Goal: Task Accomplishment & Management: Manage account settings

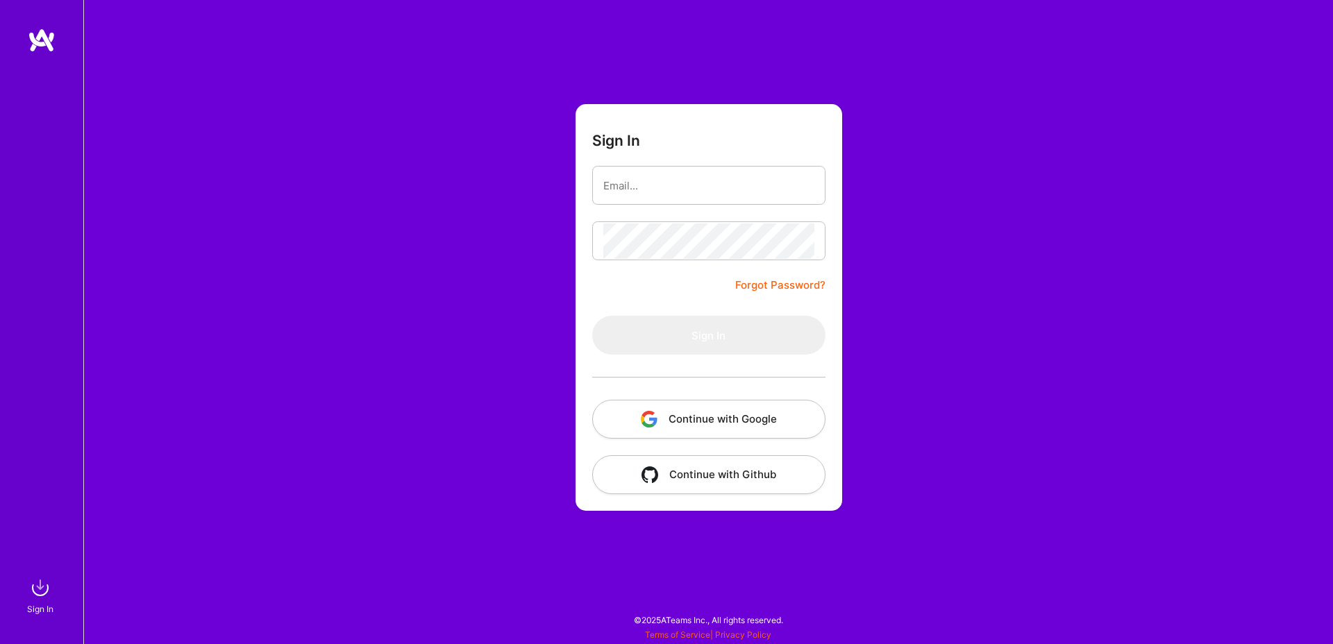
click at [573, 212] on div "Sign In Forgot Password? Sign In Continue with Google Continue with Github" at bounding box center [707, 322] width 1249 height 644
click at [630, 192] on input "email" at bounding box center [708, 185] width 211 height 35
type input "[EMAIL_ADDRESS][DOMAIN_NAME]"
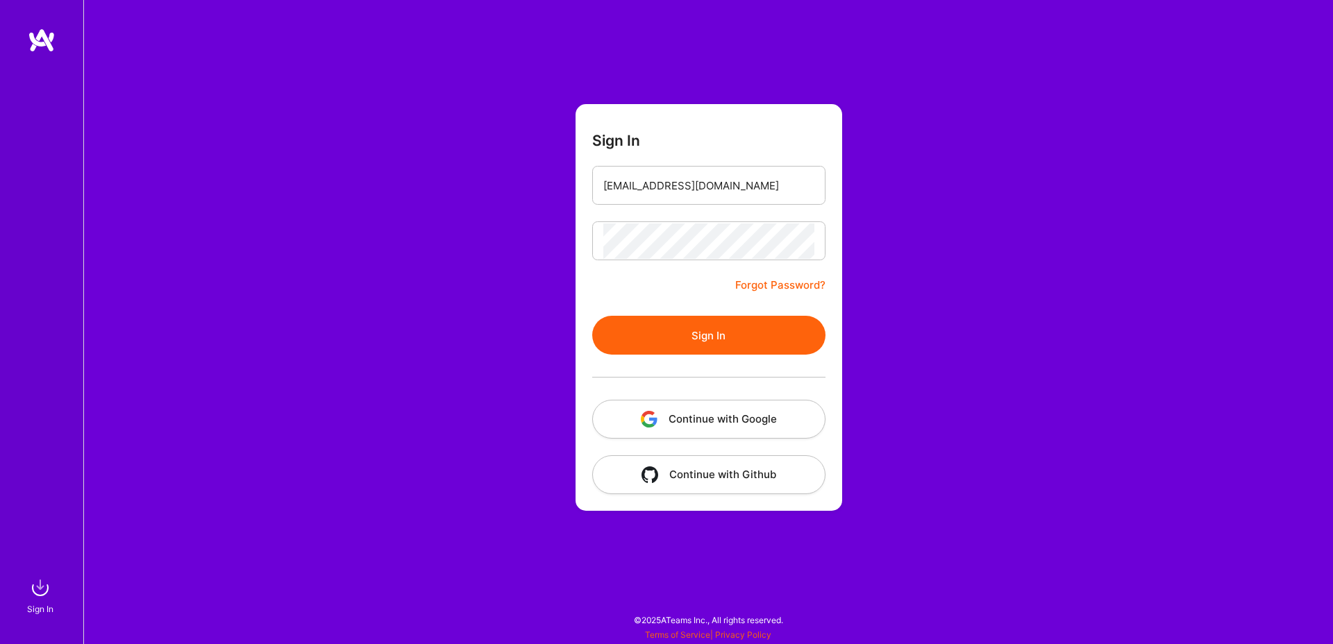
click at [688, 327] on button "Sign In" at bounding box center [708, 335] width 233 height 39
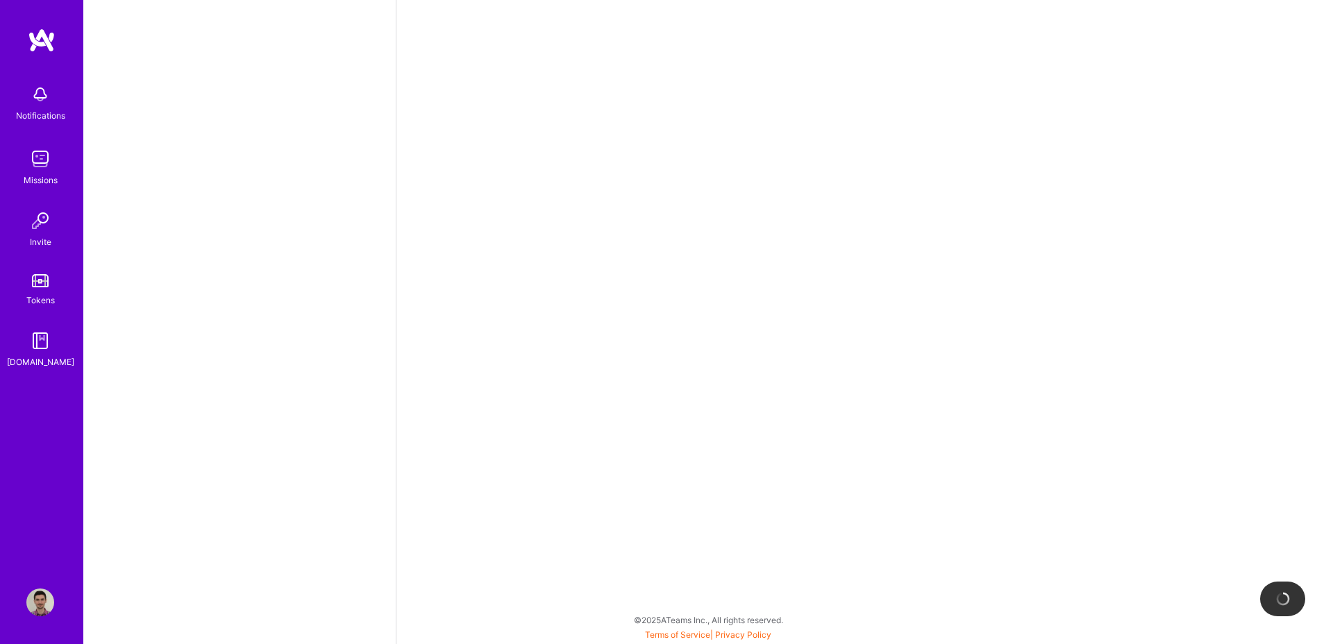
select select "RS"
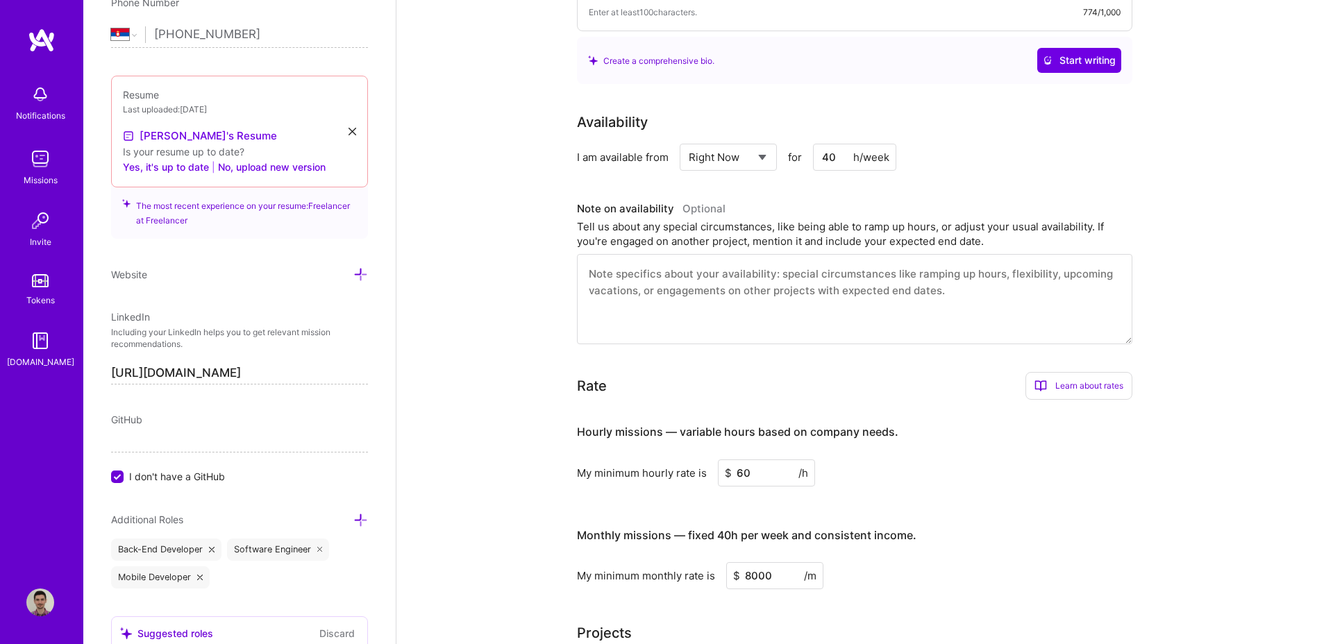
scroll to position [254, 0]
click at [744, 158] on select "Select... Right Now Future Date Not Available" at bounding box center [729, 159] width 80 height 35
select select "Future Date"
click at [689, 142] on select "Select... Right Now Future Date Not Available" at bounding box center [729, 159] width 80 height 35
click at [848, 165] on input "[DATE]" at bounding box center [848, 159] width 69 height 27
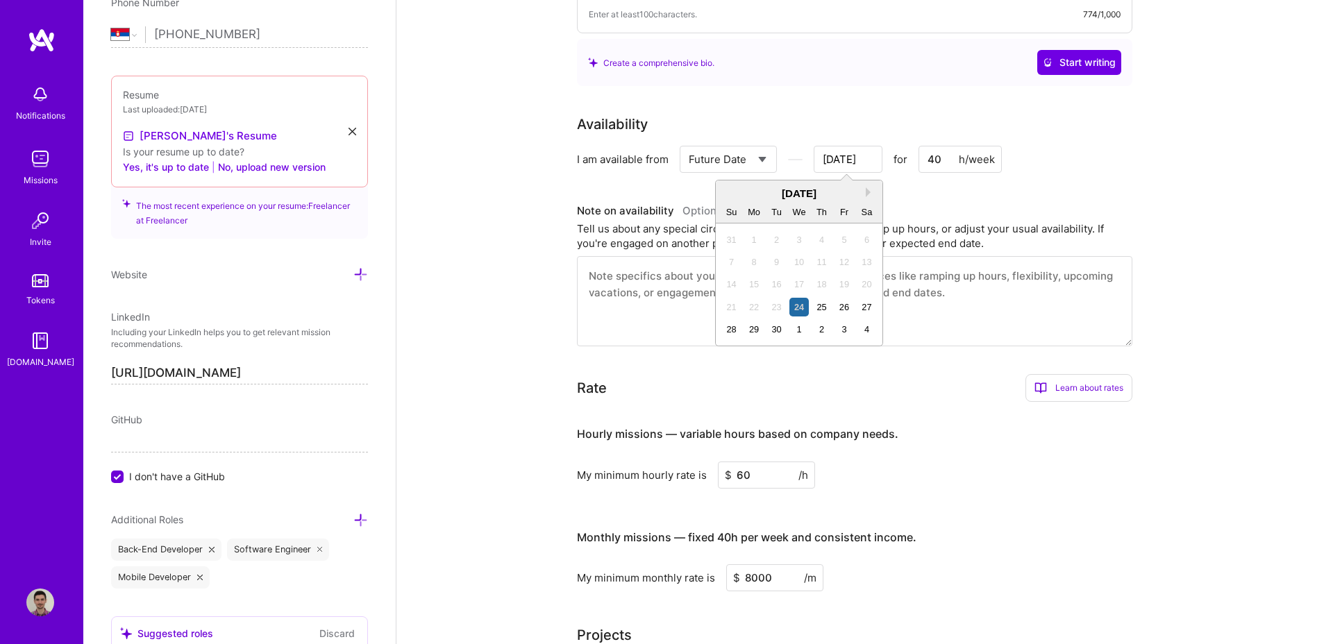
click at [868, 198] on div "[DATE]" at bounding box center [799, 193] width 167 height 15
click at [866, 194] on button "Next Month" at bounding box center [871, 192] width 10 height 10
click at [752, 283] on div "13" at bounding box center [754, 284] width 19 height 19
type input "[DATE]"
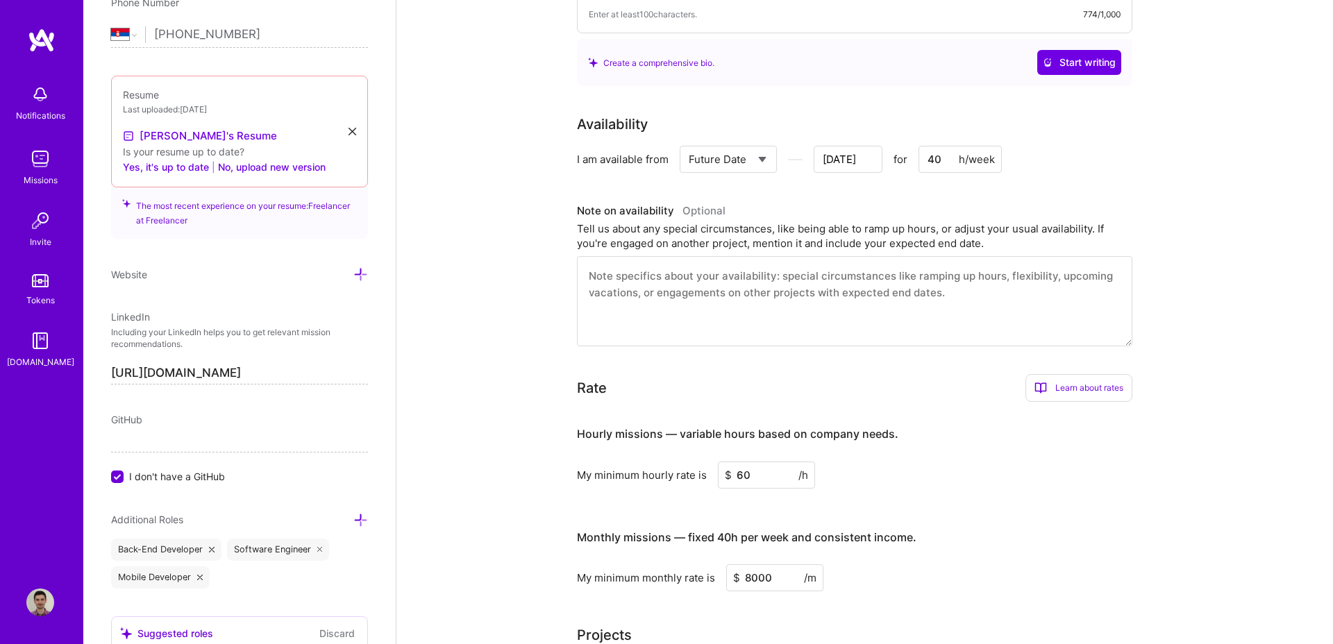
click at [783, 305] on textarea at bounding box center [854, 301] width 555 height 90
click at [739, 159] on select "Select... Right Now Future Date Not Available" at bounding box center [729, 159] width 80 height 35
click at [693, 289] on textarea at bounding box center [854, 301] width 555 height 90
type textarea "I"
type input "[DATE]"
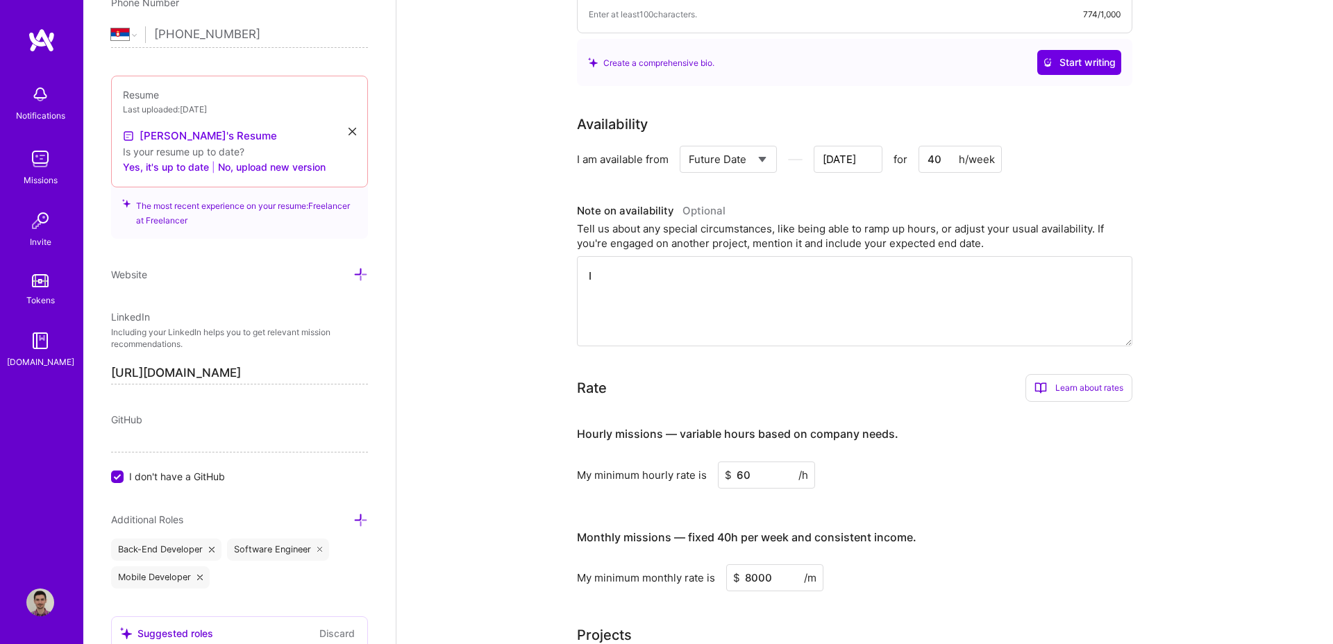
type textarea "I"
type input "[DATE]"
type textarea "I h"
type input "[DATE]"
type textarea "I ha"
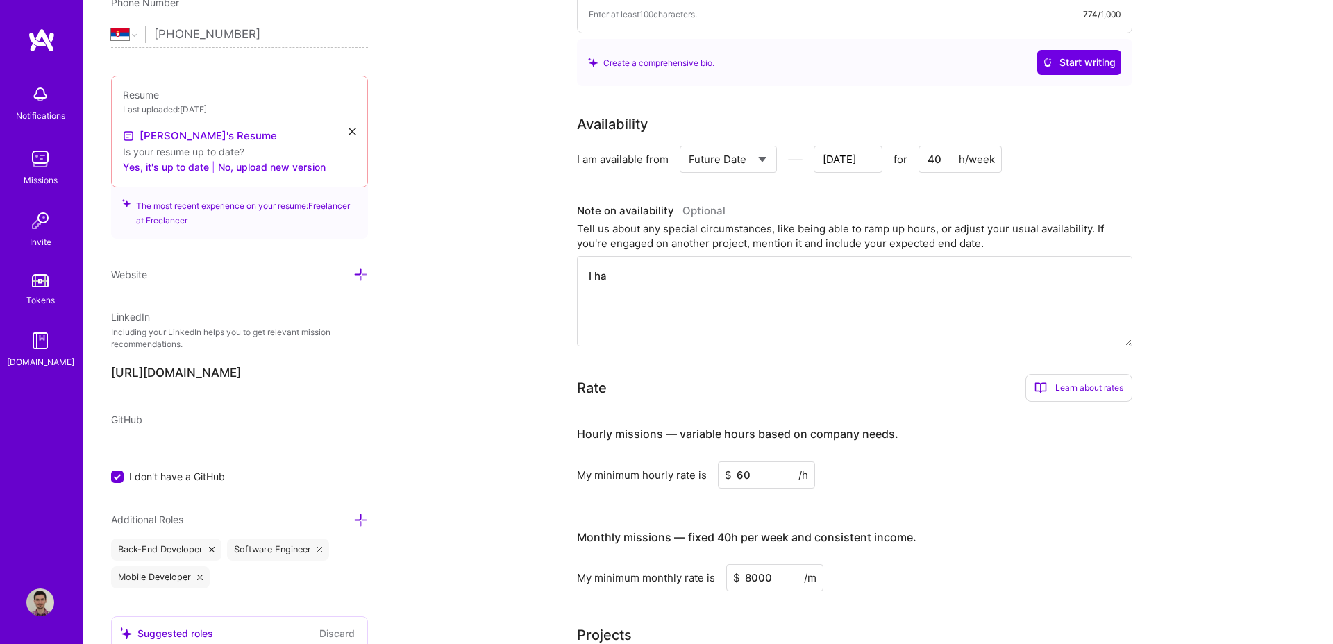
type input "[DATE]"
type textarea "I hav"
type input "[DATE]"
type textarea "I have"
type input "[DATE]"
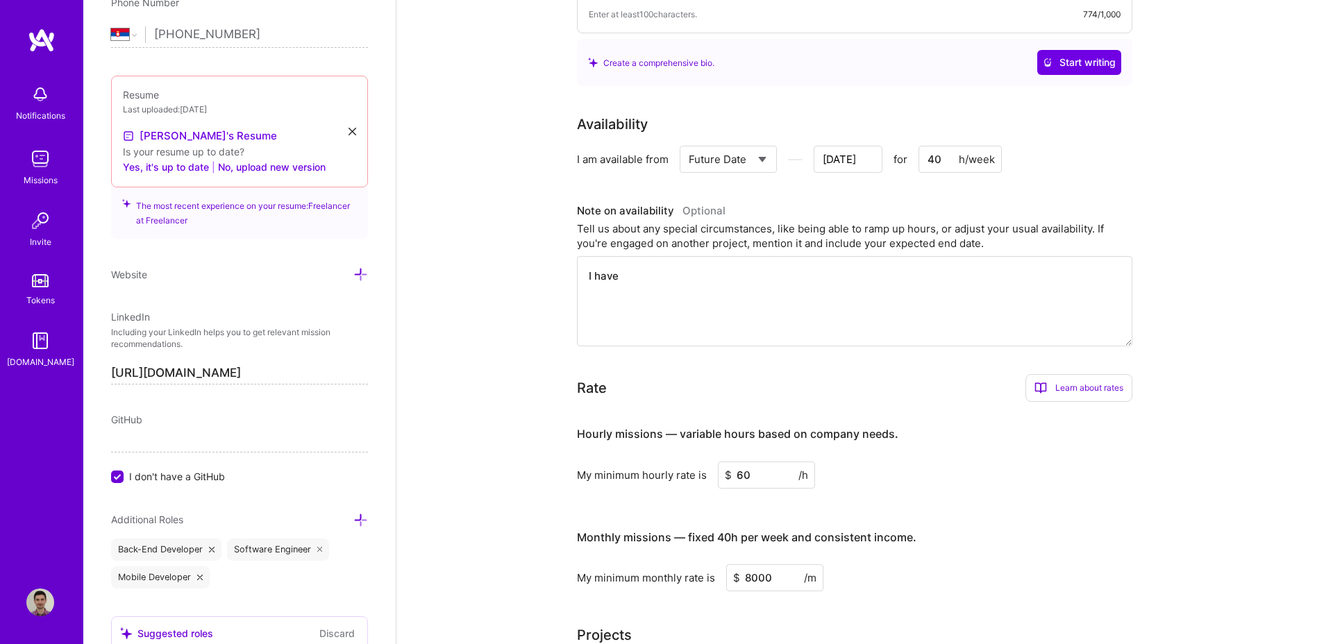
type textarea "I have"
type input "[DATE]"
type textarea "I have n"
type input "[DATE]"
type textarea "I have no"
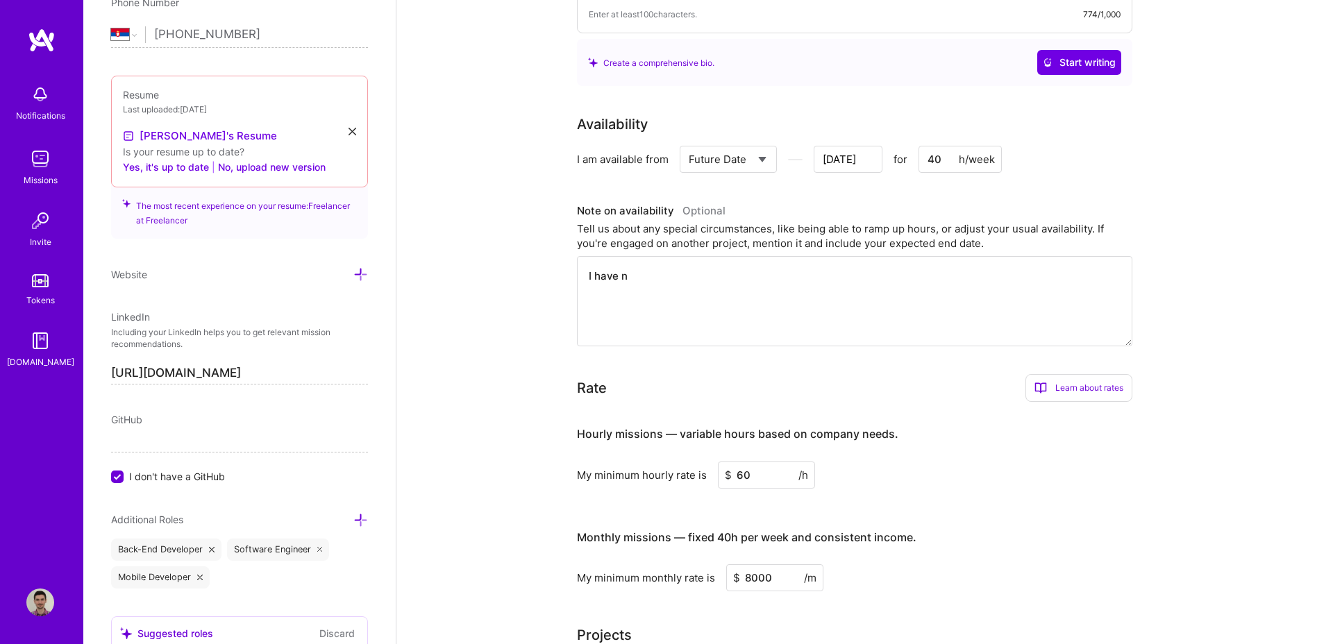
type input "[DATE]"
type textarea "I have not"
type input "[DATE]"
type textarea "I have noti"
type input "[DATE]"
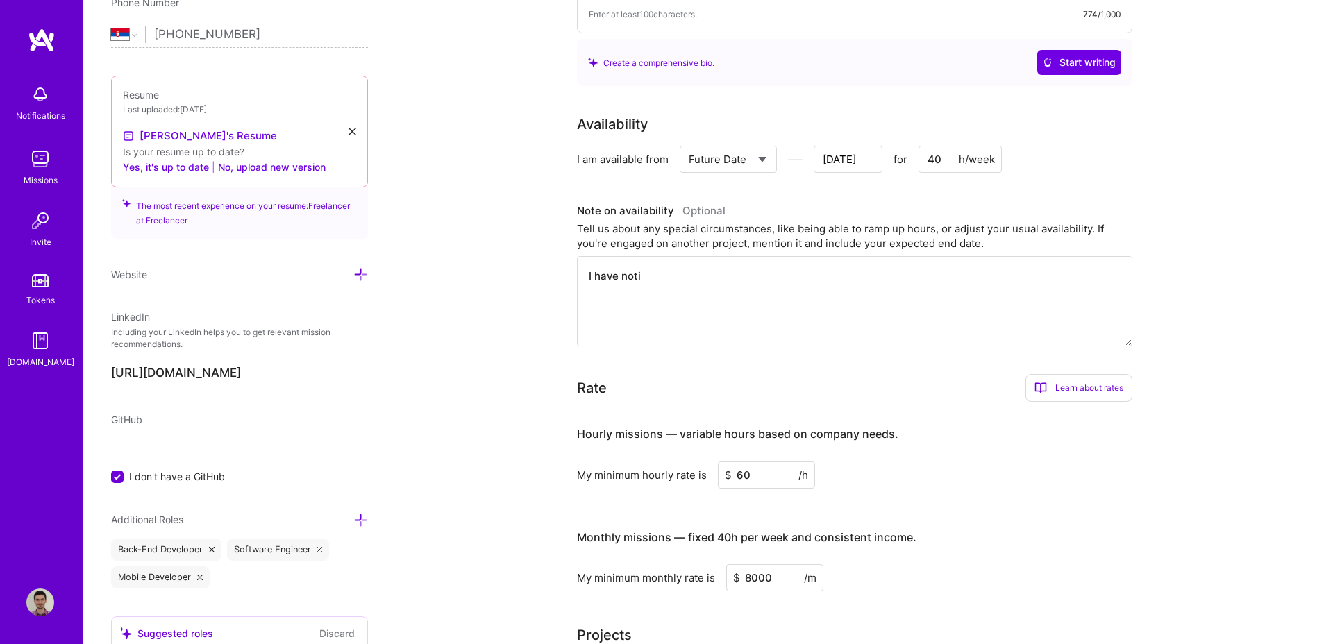
type textarea "I have notic"
type input "[DATE]"
type textarea "I have notice"
type input "[DATE]"
type textarea "I have notice"
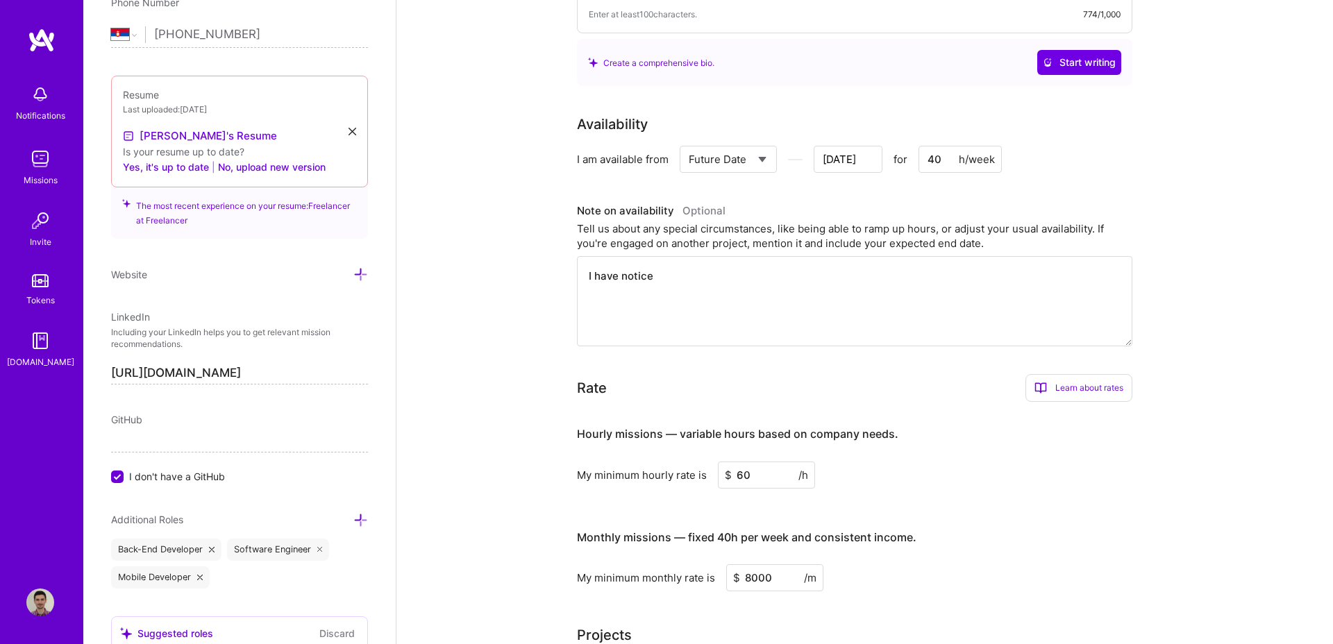
type input "[DATE]"
type textarea "I have notice p"
type input "[DATE]"
type textarea "I have notice pe"
type input "[DATE]"
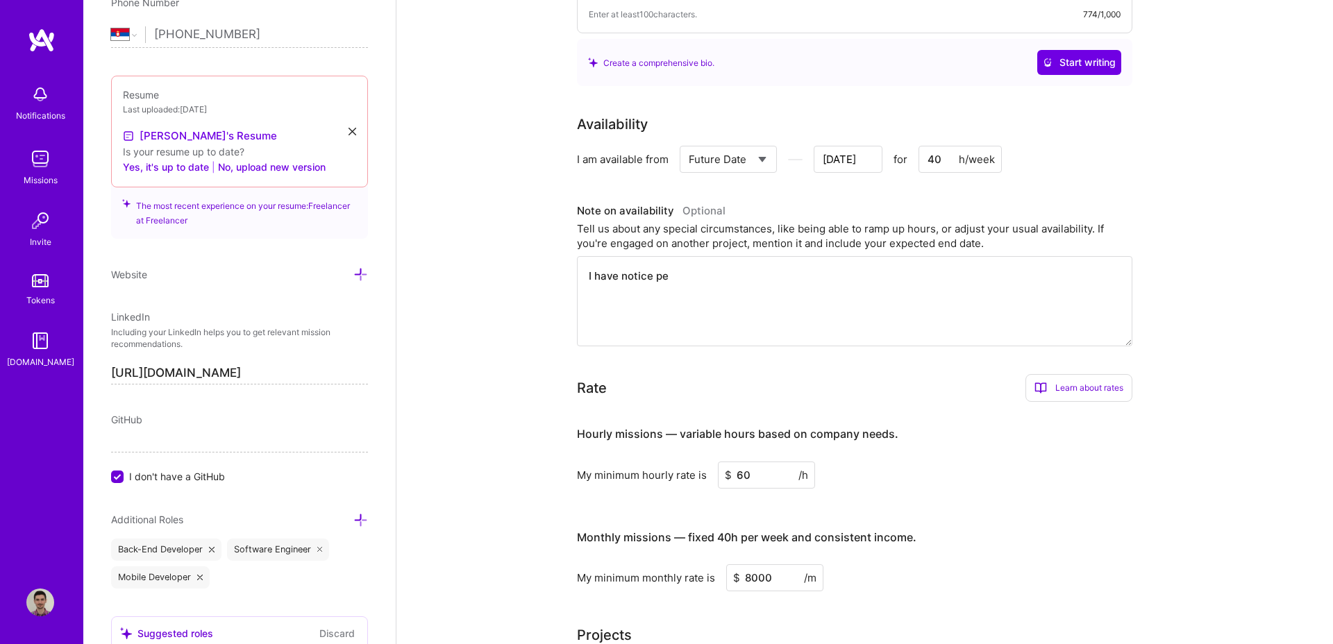
type textarea "I have notice per"
type input "[DATE]"
type textarea "I have notice peri"
type input "[DATE]"
type textarea "I have notice perio"
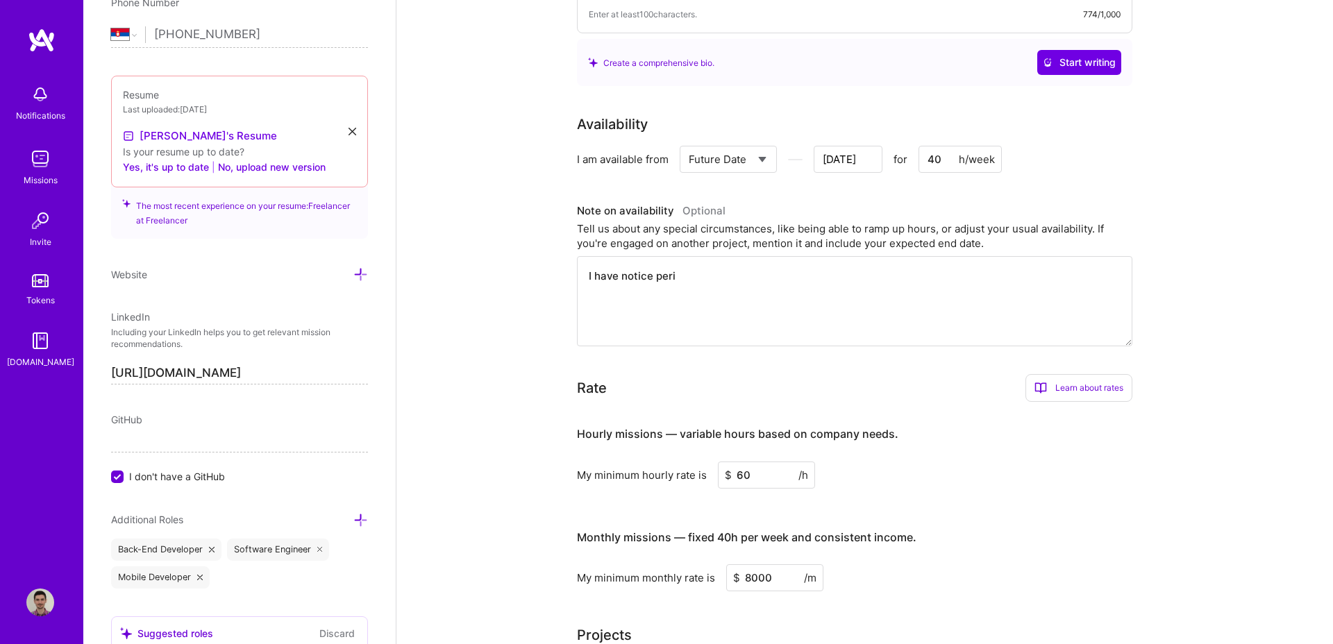
type input "[DATE]"
type textarea "I have notice period"
type input "[DATE]"
type textarea "I have notice period"
type input "[DATE]"
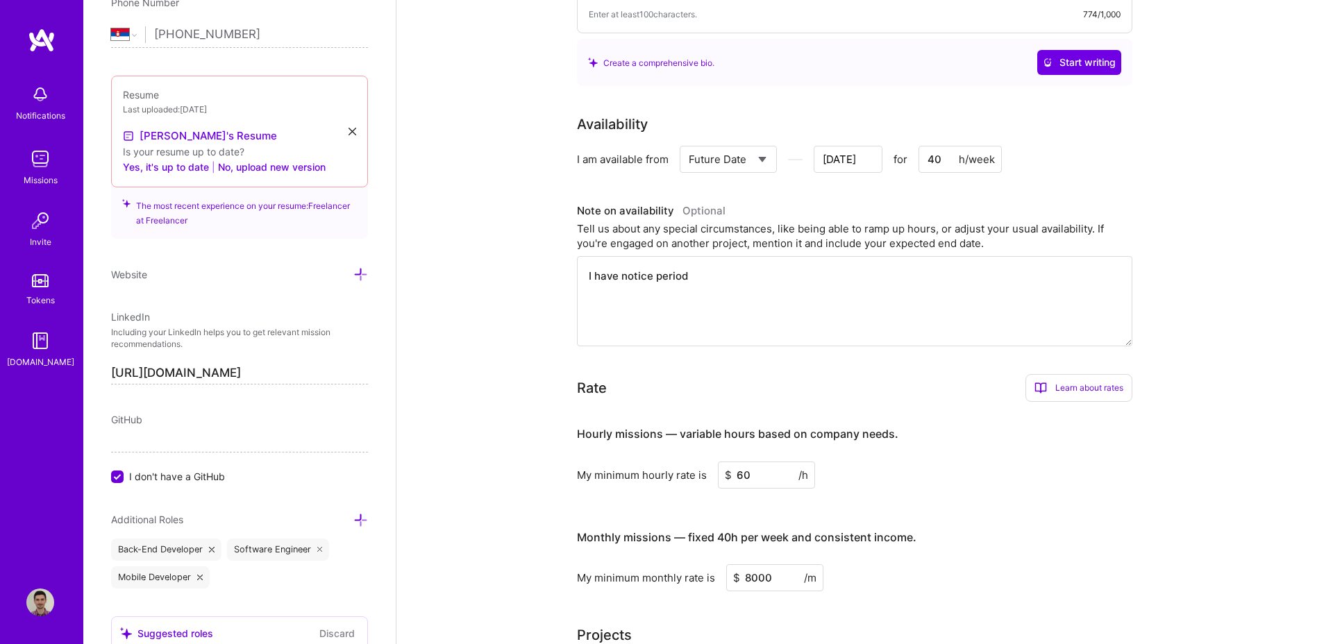
type textarea "I have notice period o"
type input "[DATE]"
type textarea "I have notice period of"
type input "[DATE]"
type textarea "I have notice period of"
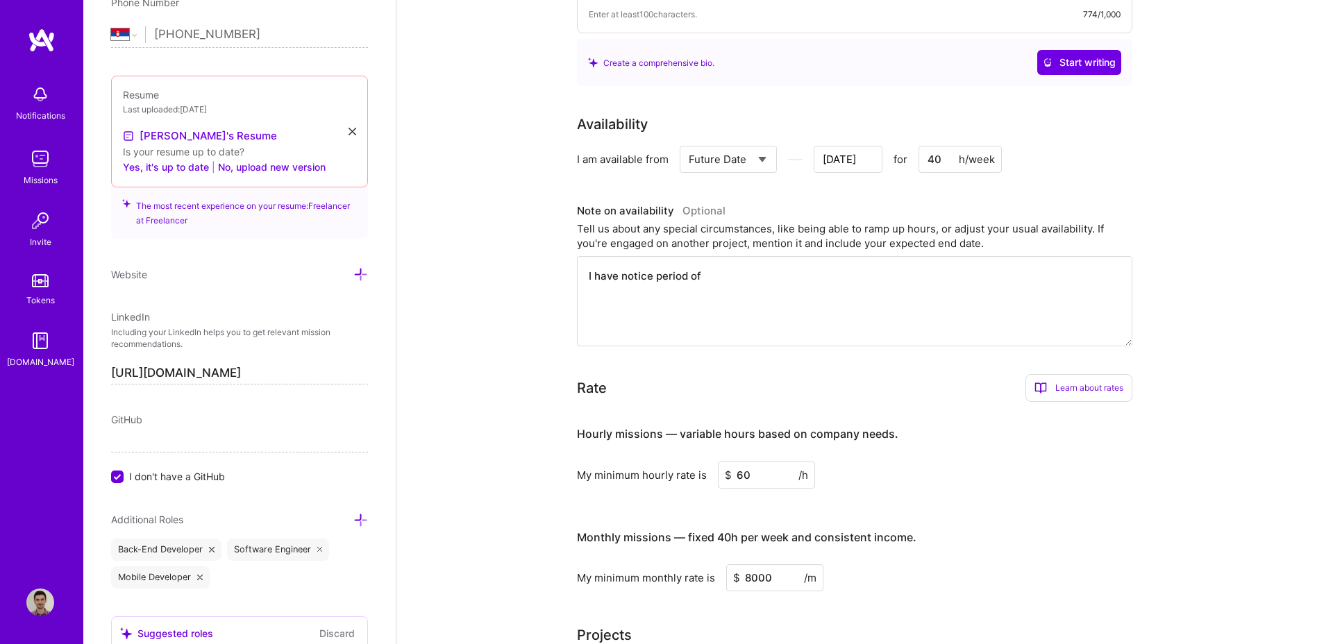
type input "[DATE]"
type textarea "I have notice period of 4"
type input "[DATE]"
type textarea "I have notice period of 40"
type input "[DATE]"
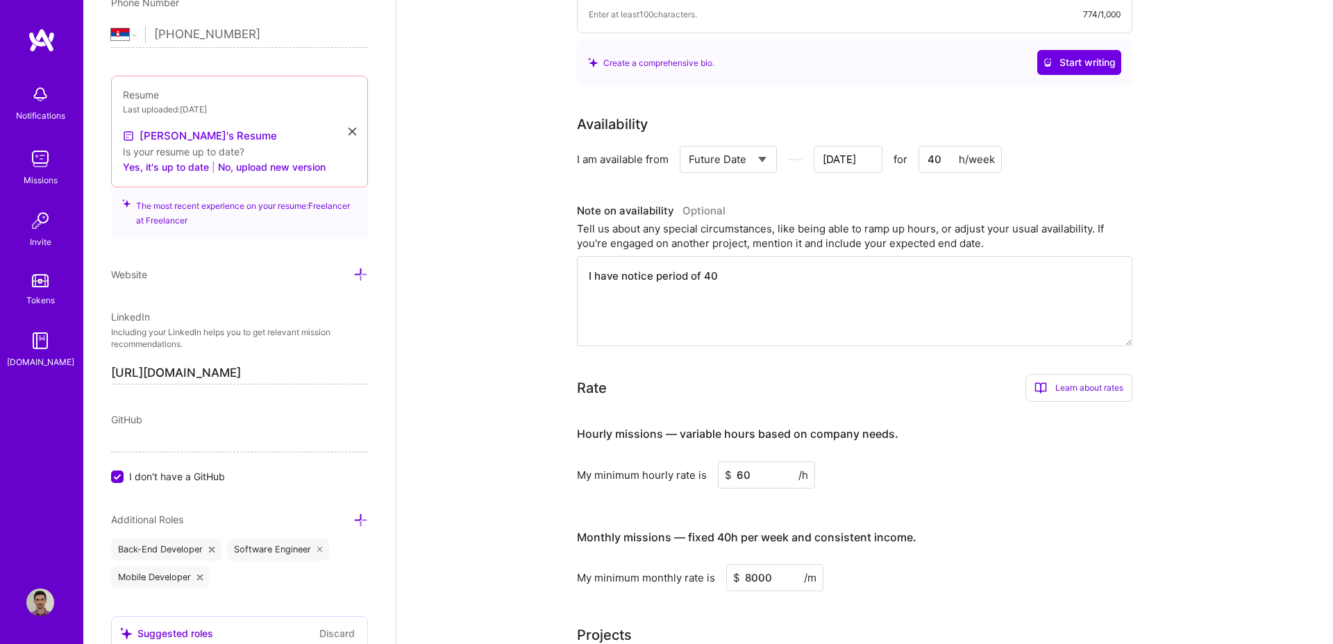
type textarea "I have notice period of 4"
type input "[DATE]"
type textarea "I have notice period of"
type input "[DATE]"
type textarea "I have notice period of 3"
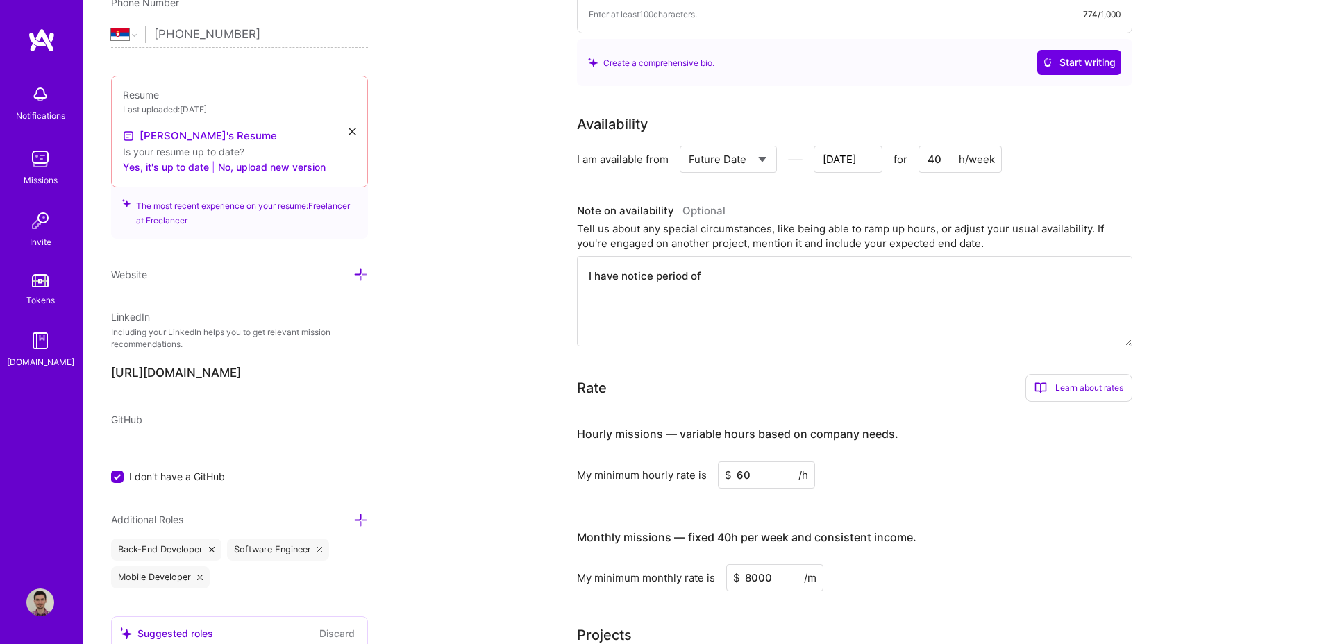
type input "[DATE]"
type textarea "I have notice period of 30"
type input "[DATE]"
type textarea "I have notice period of 30"
type input "[DATE]"
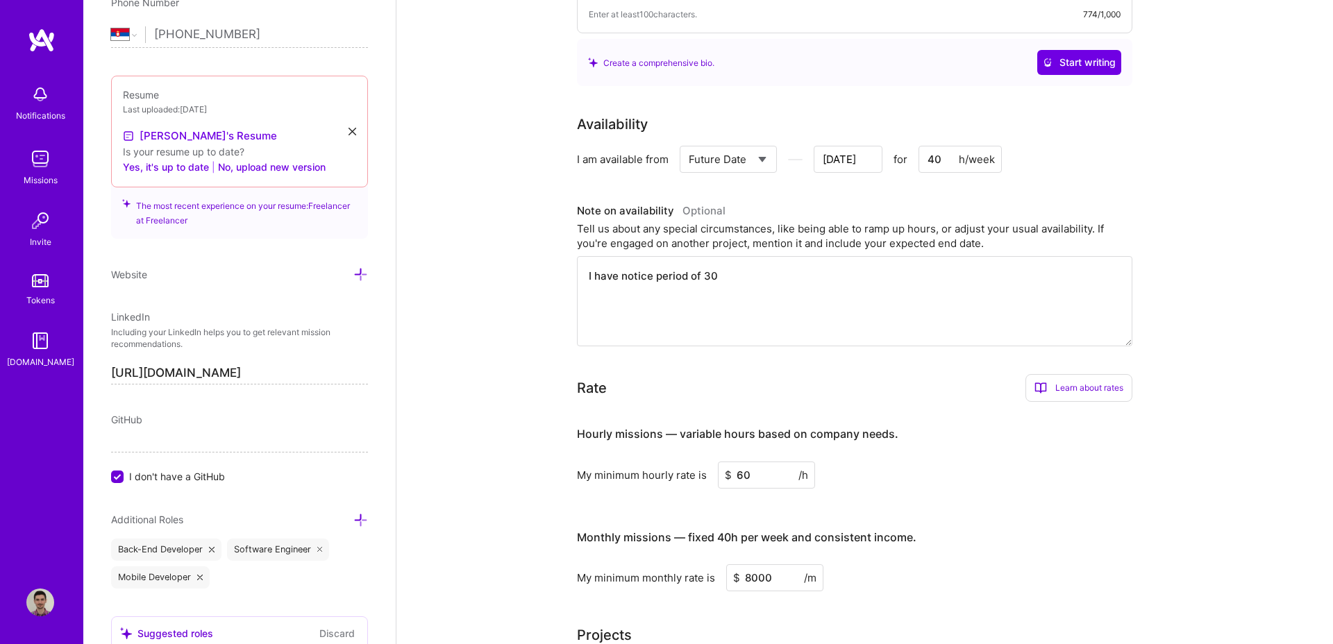
type textarea "I have notice period of 30 d"
type input "[DATE]"
type textarea "I have notice period of 30 da"
type input "[DATE]"
type textarea "I have notice period of 30 day"
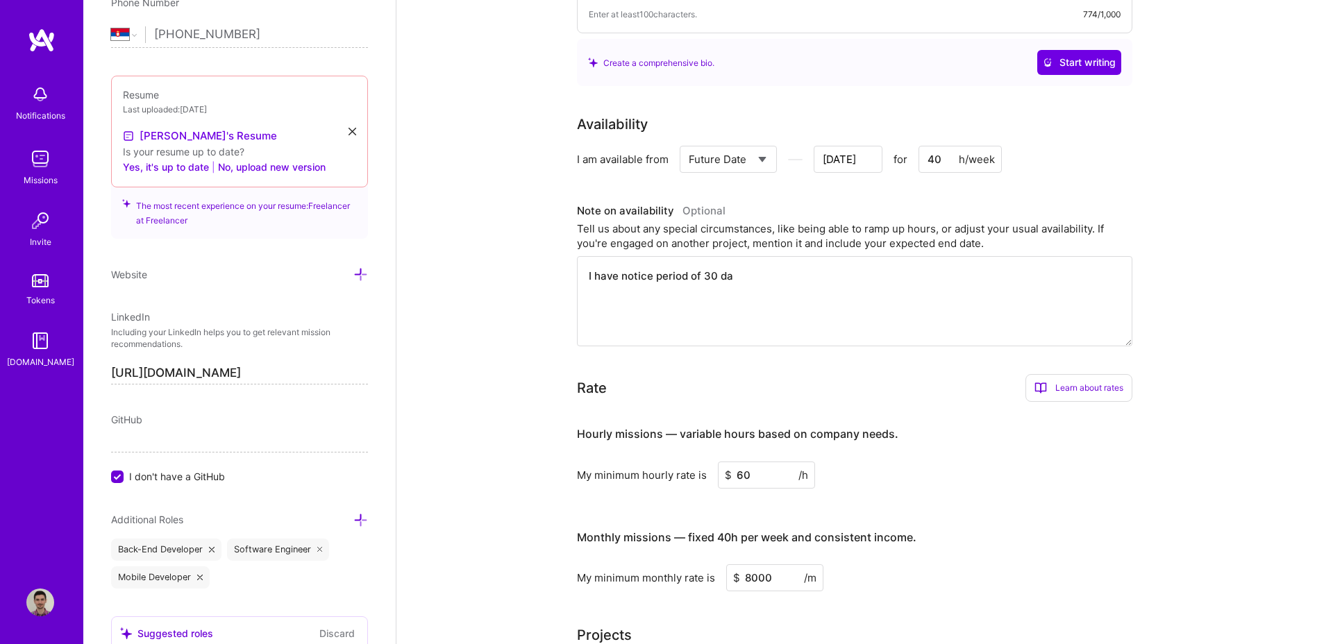
type input "[DATE]"
type textarea "I have notice period of 30 days"
type input "[DATE]"
type textarea "I have notice period of 30 daysm"
type input "[DATE]"
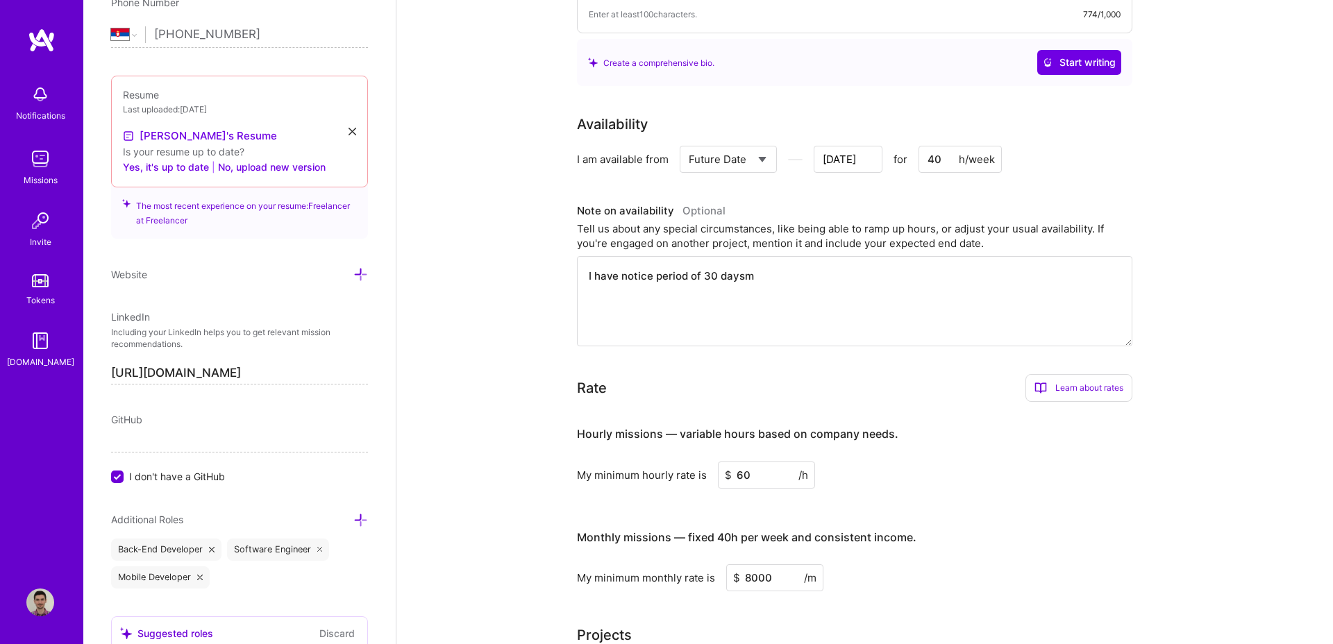
type textarea "I have notice period of 30 days"
type input "[DATE]"
type textarea "I have notice period of 30 days,"
type input "[DATE]"
type textarea "I have notice period of 30 days,"
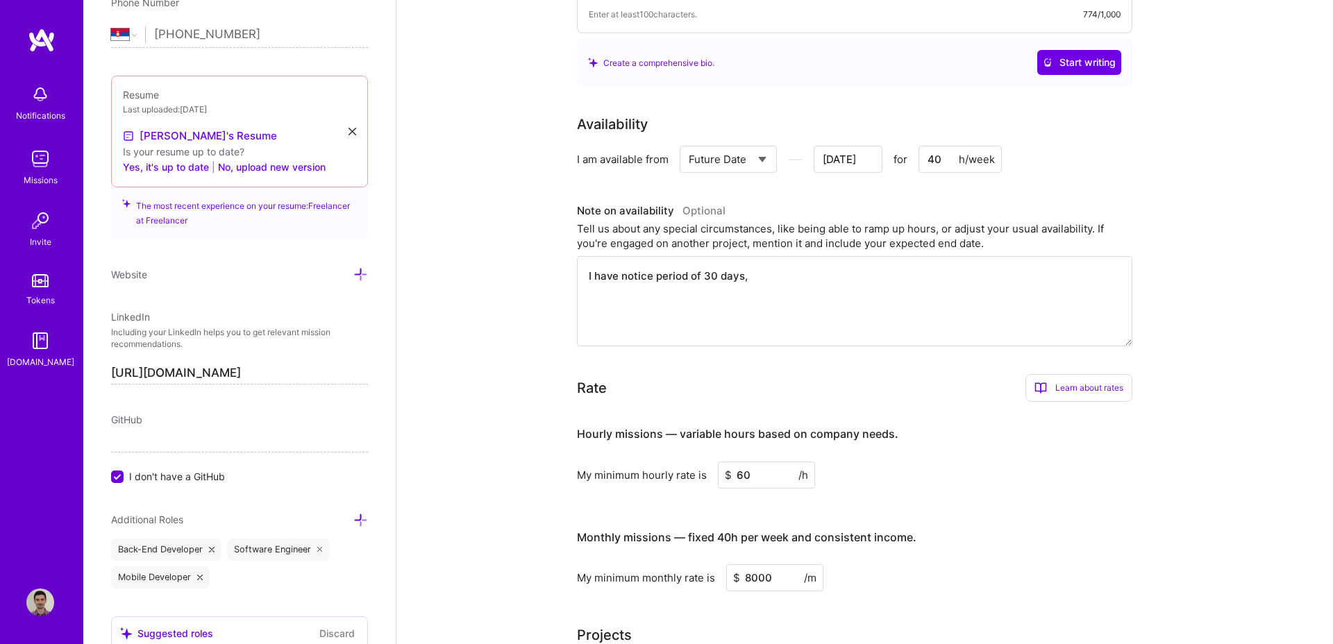
type input "[DATE]"
type textarea "I have notice period of 30 days, s"
type input "[DATE]"
type textarea "I have notice period of 30 days, so"
type input "[DATE]"
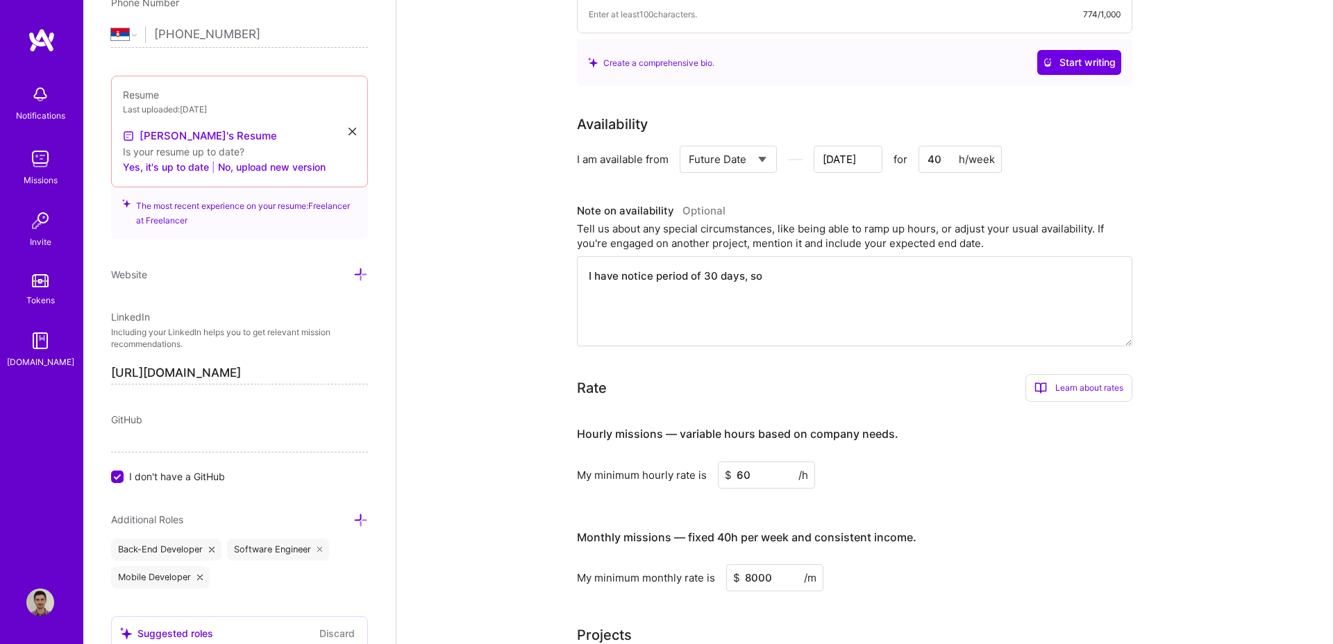
type textarea "I have notice period of 30 days, so"
type input "[DATE]"
type textarea "I have notice period of 30 days, so"
type input "[DATE]"
type textarea "I have notice period of 30 days, s"
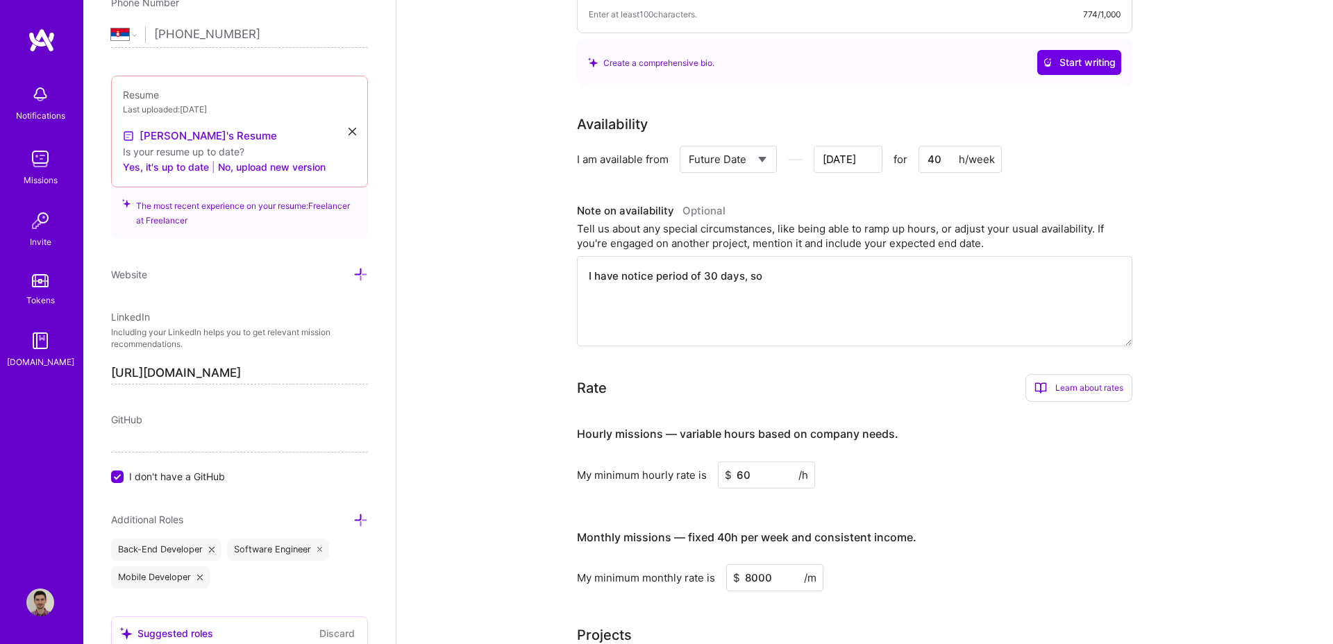
type input "[DATE]"
type textarea "I have notice period of 30 days,"
type input "[DATE]"
type textarea "I have notice period of 30 days, b"
type input "[DATE]"
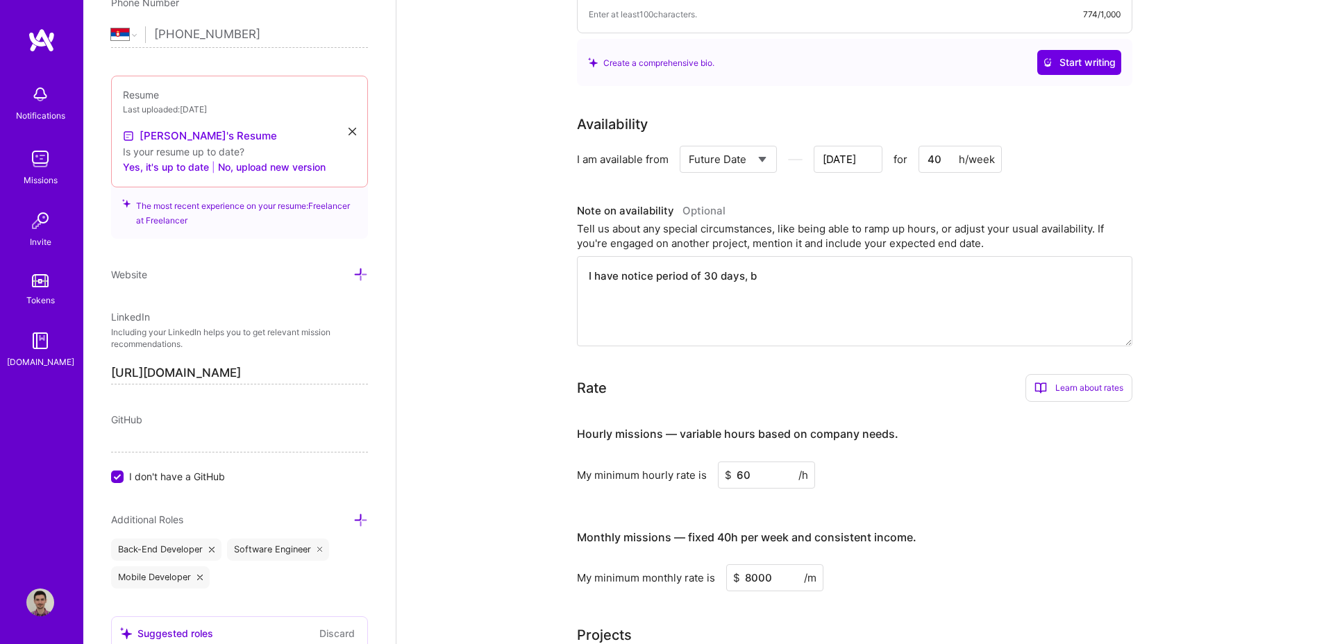
type textarea "I have notice period of 30 days, bu"
type input "[DATE]"
type textarea "I have notice period of 30 days, but"
type input "[DATE]"
type textarea "I have notice period of 30 days, but"
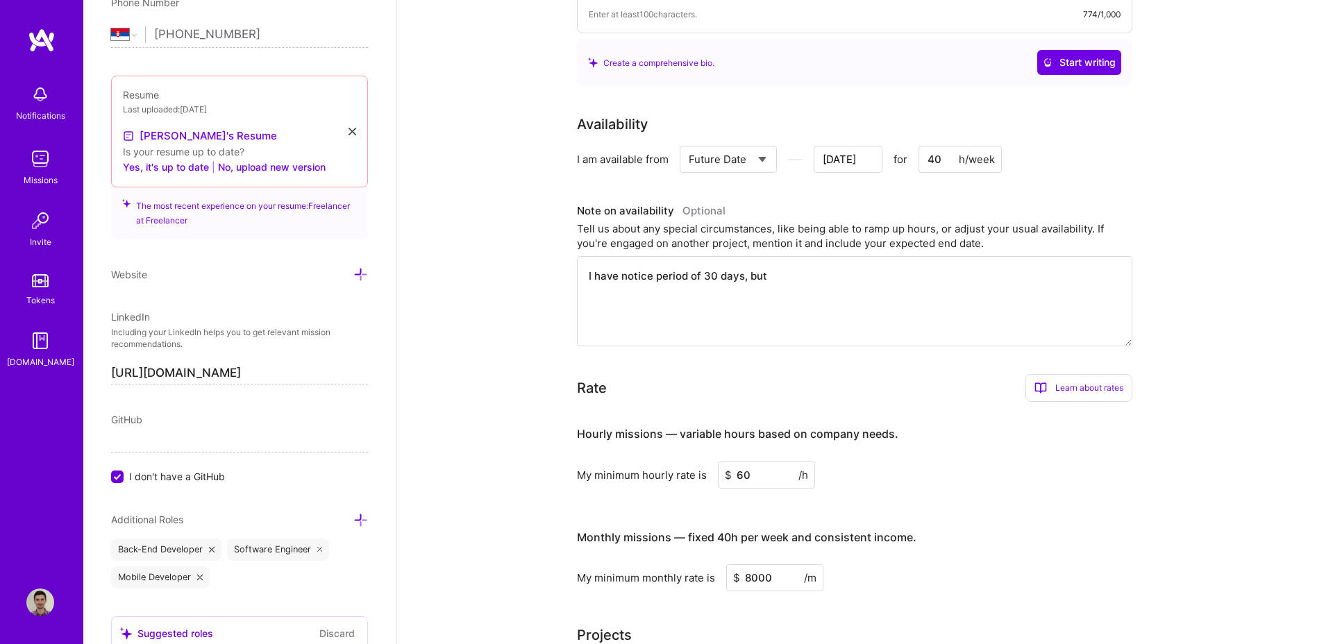
type input "[DATE]"
type textarea "I have notice period of 30 days, but I"
type input "[DATE]"
type textarea "I have notice period of 30 days, but I"
type input "[DATE]"
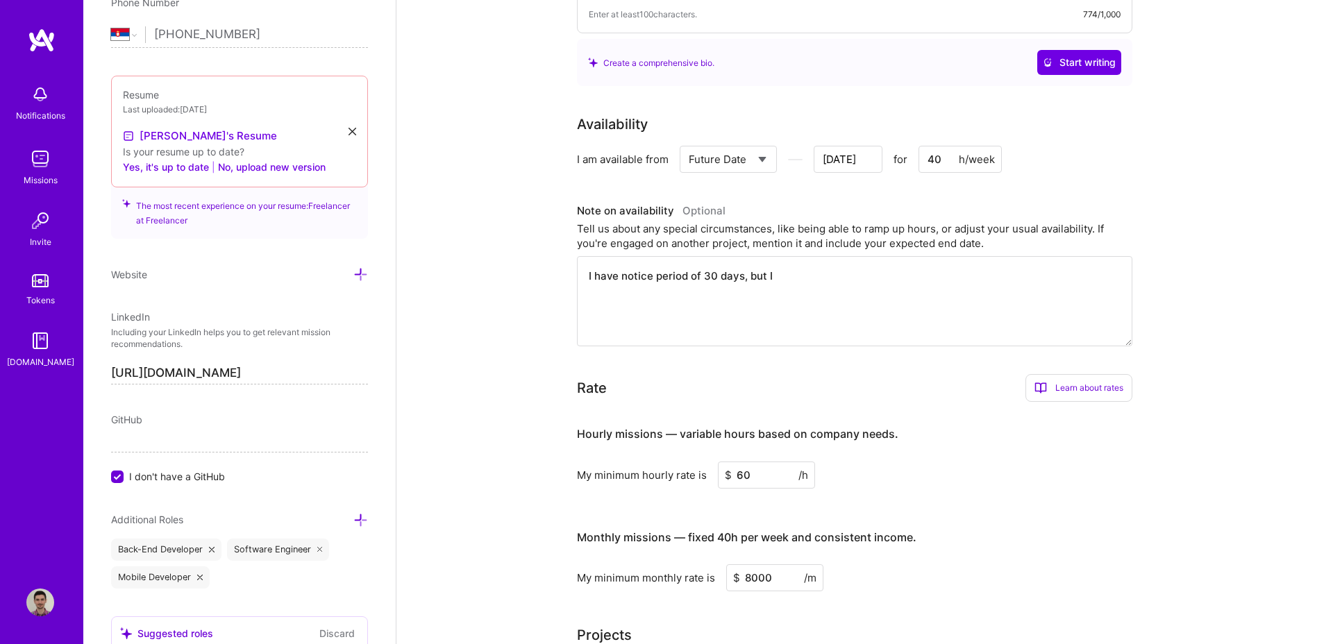
type textarea "I have notice period of 30 days, but I g"
type input "[DATE]"
type textarea "I have notice period of 30 days, but I go"
type input "[DATE]"
type textarea "I have notice period of 30 days, but I gou"
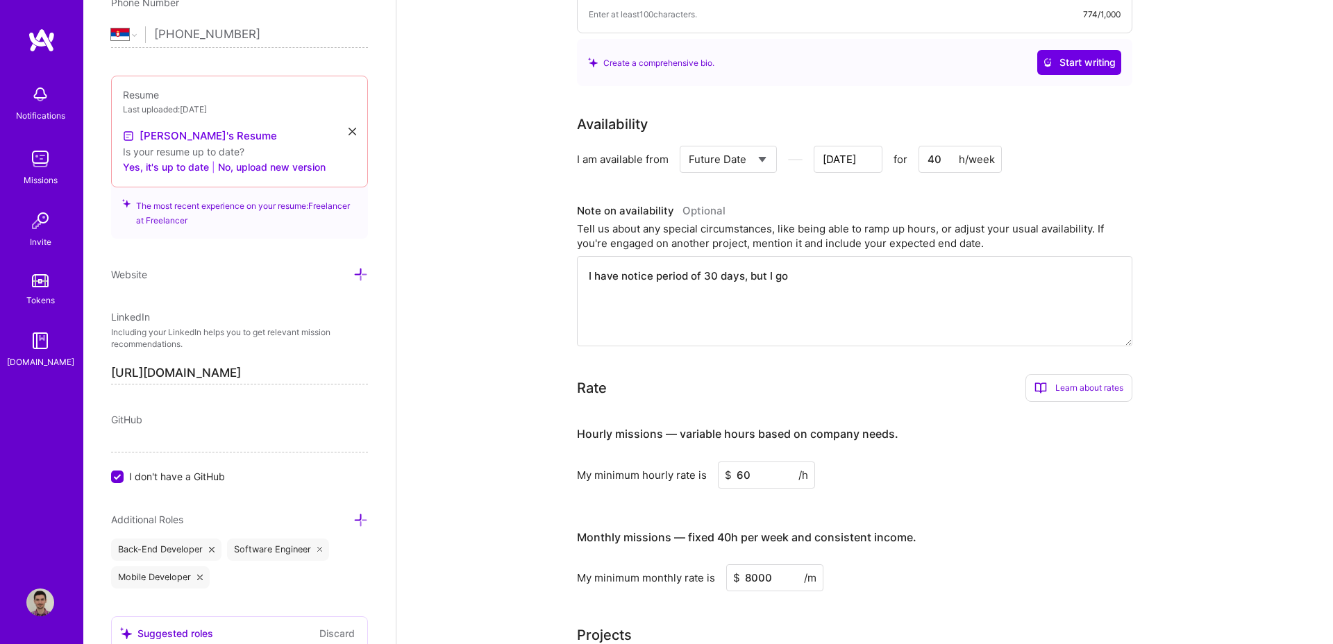
type input "[DATE]"
type textarea "I have notice period of 30 days, but I [PERSON_NAME]"
type input "[DATE]"
type textarea "I have notice period of 30 days, but I [PERSON_NAME]"
type input "[DATE]"
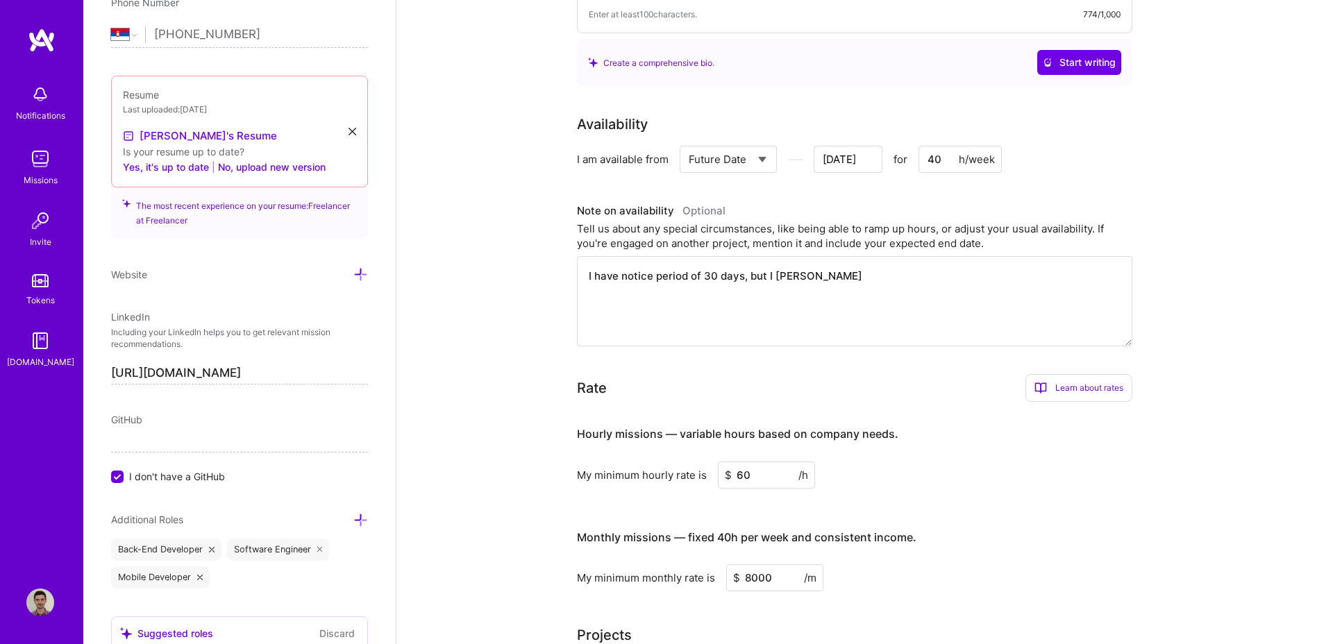
click at [871, 169] on input "[DATE]" at bounding box center [848, 159] width 69 height 27
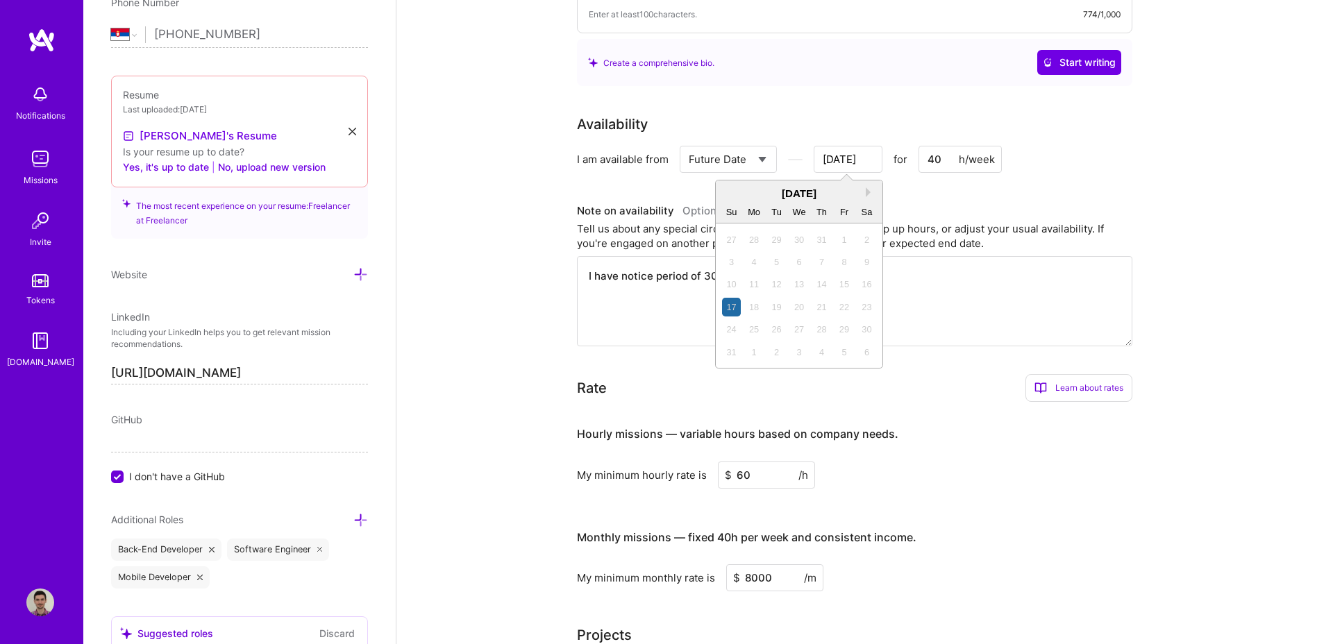
click at [952, 315] on textarea "I have notice period of 30 days, but I [PERSON_NAME]" at bounding box center [854, 301] width 555 height 90
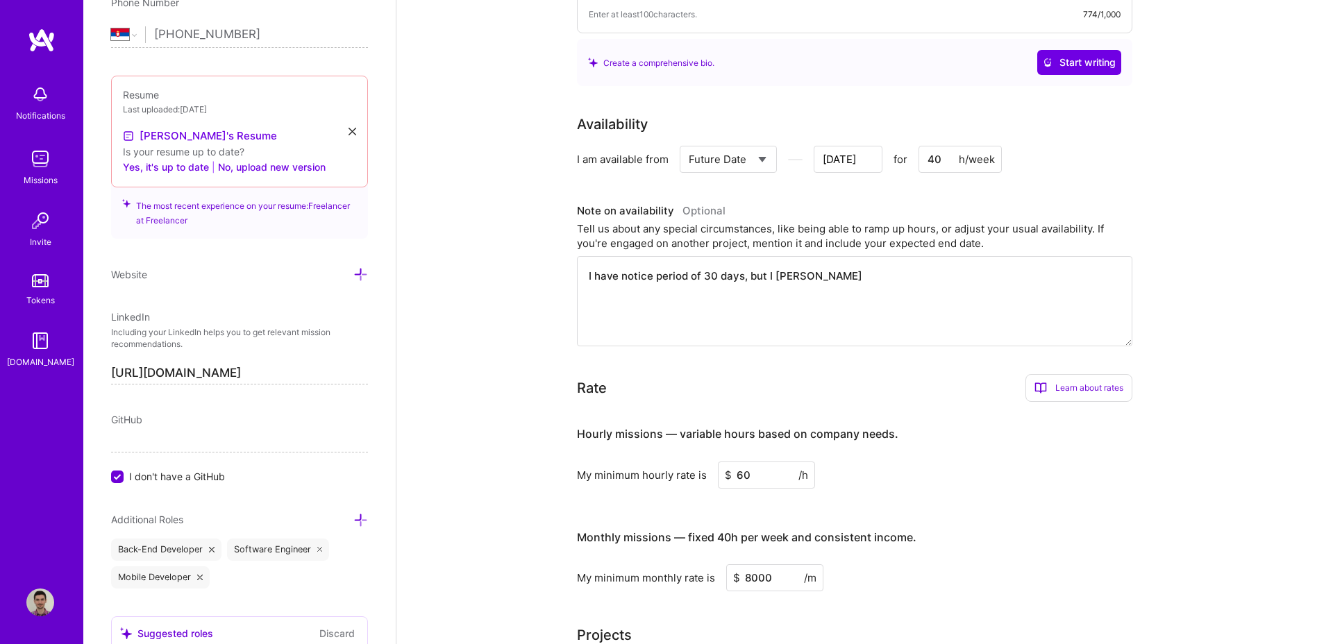
click at [830, 277] on textarea "I have notice period of 30 days, but I [PERSON_NAME]" at bounding box center [854, 301] width 555 height 90
type textarea "I have notice period of 30 days, but I [PERSON_NAME]"
type input "[DATE]"
type textarea "I have notice period of 30 days, but I gou"
type input "[DATE]"
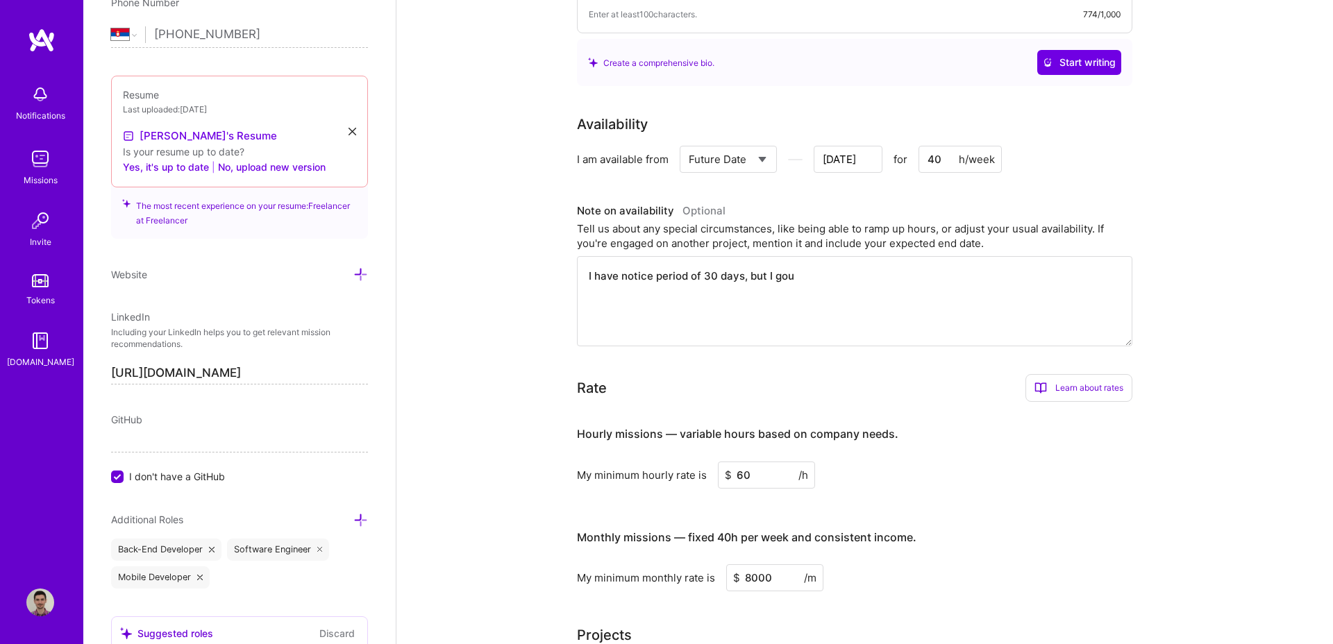
type textarea "I have notice period of 30 days, but I go"
type input "[DATE]"
type textarea "I have notice period of 30 days, but I g"
type input "[DATE]"
type textarea "I have notice period of 30 days, but I"
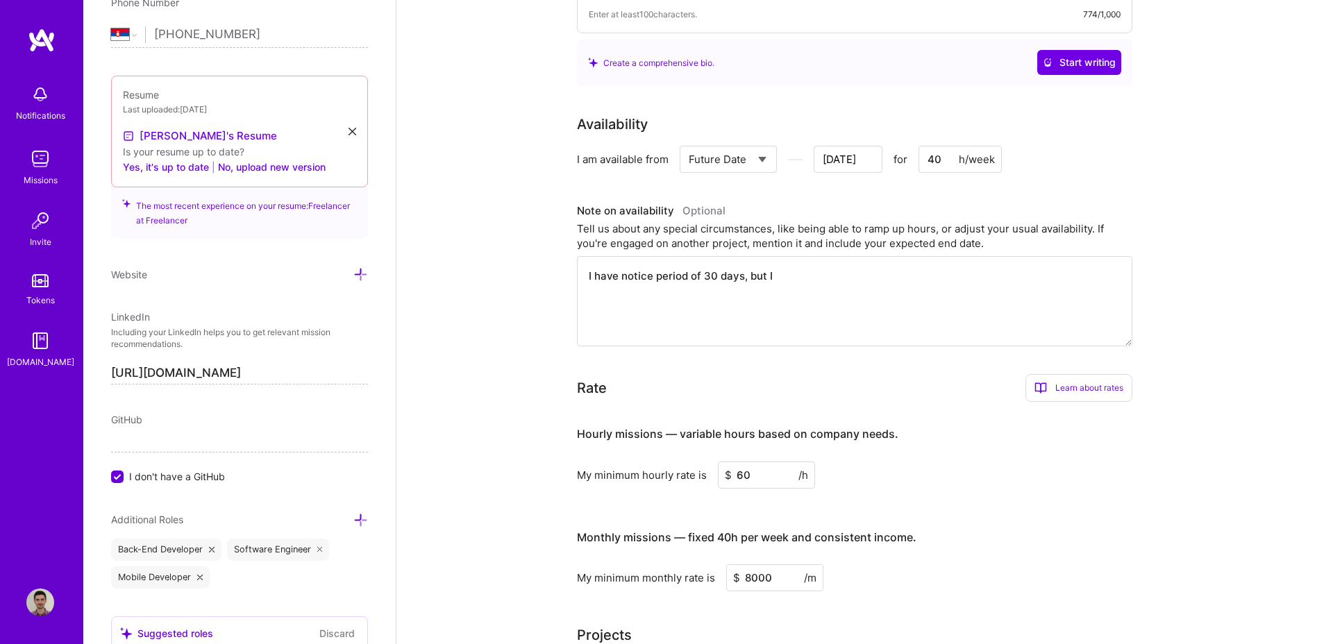
type input "[DATE]"
type textarea "I have notice period of 30 days, but I c"
type input "[DATE]"
type textarea "I have notice period of 30 days, but I co"
type input "[DATE]"
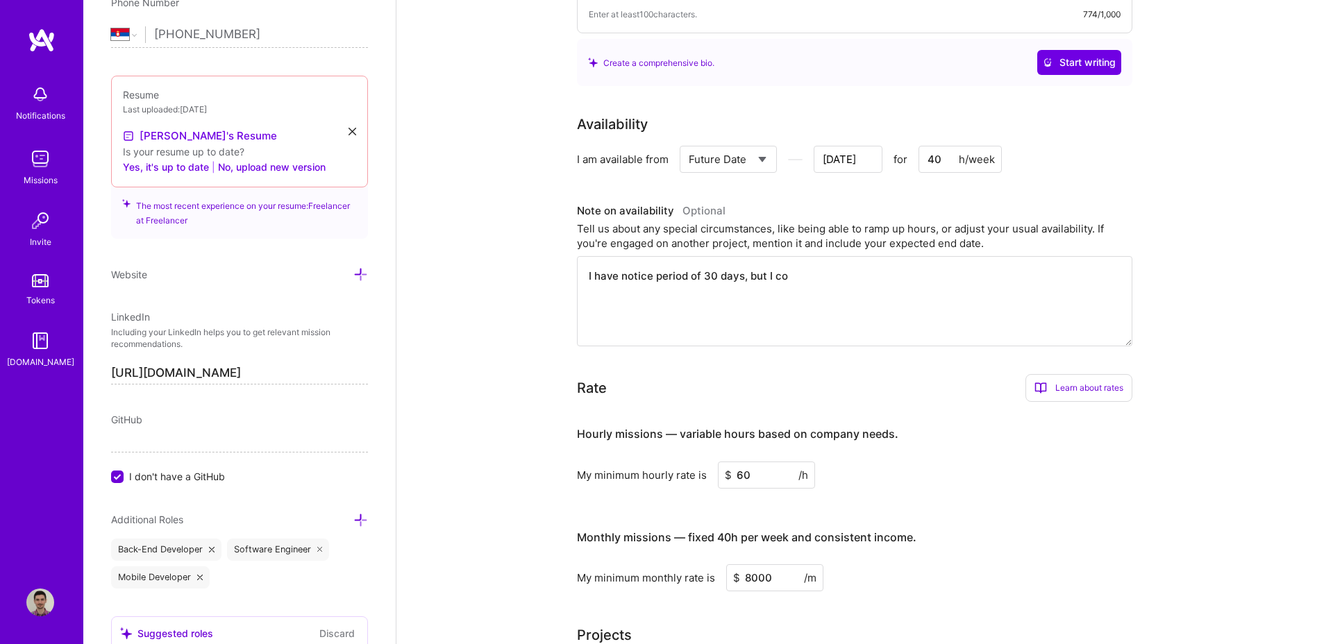
type textarea "I have notice period of 30 days, but I cou"
type input "[DATE]"
type textarea "I have notice period of 30 days, but I coul"
type input "[DATE]"
type textarea "I have notice period of 30 days, but I could"
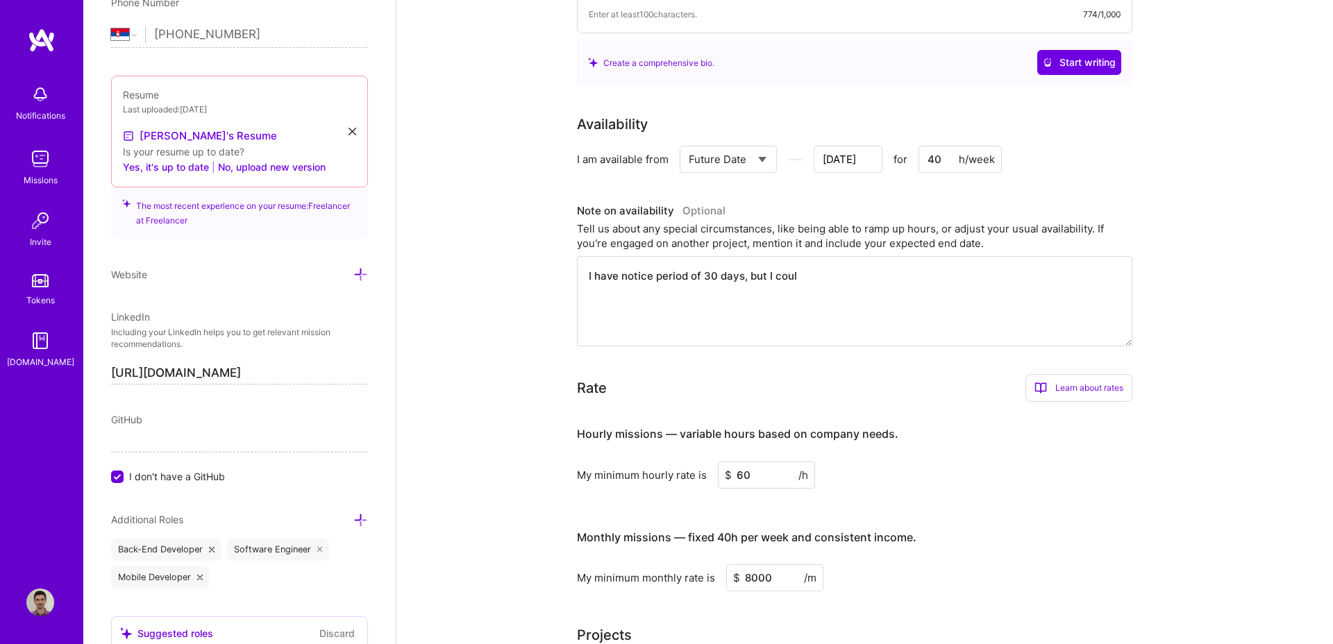
type input "[DATE]"
type textarea "I have notice period of 30 days, but I could"
type input "[DATE]"
type textarea "I have notice period of 30 days, but I could s"
type input "[DATE]"
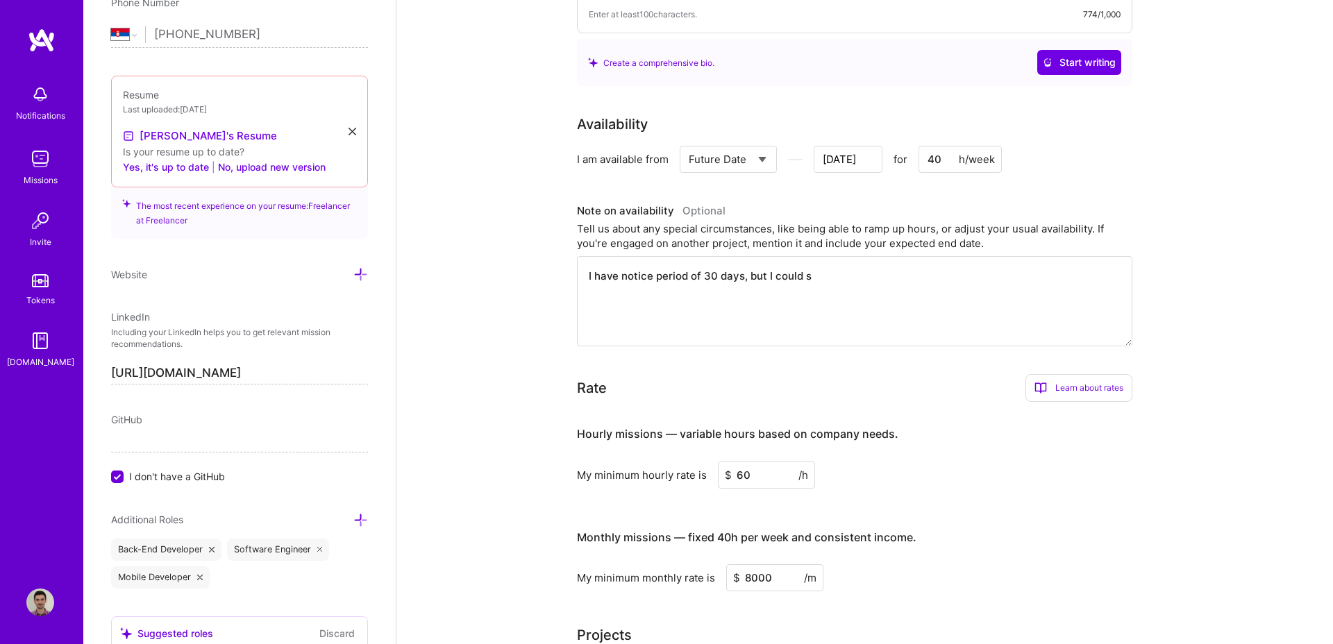
type textarea "I have notice period of 30 days, but I could sa"
type input "[DATE]"
type textarea "I have notice period of 30 days, but I could s"
type input "[DATE]"
type textarea "I have notice period of 30 days, but I could st"
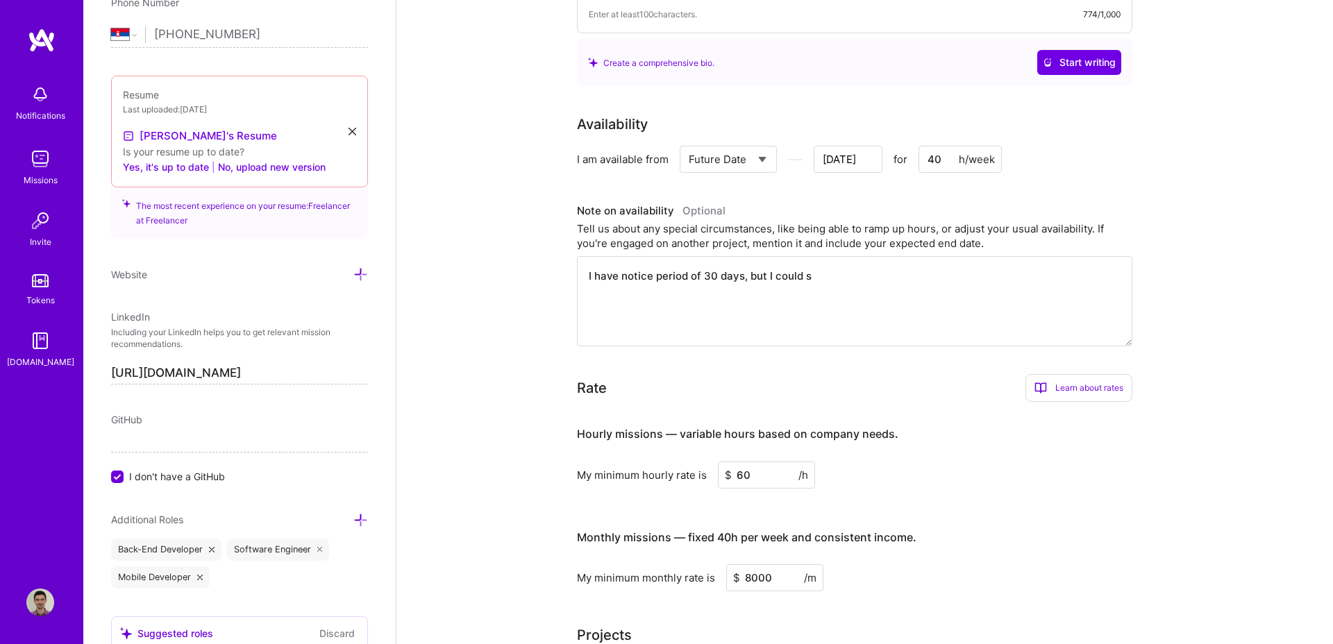
type input "[DATE]"
type textarea "I have notice period of 30 days, but I could sta"
type input "[DATE]"
type textarea "I have notice period of 30 days, but I could star"
type input "[DATE]"
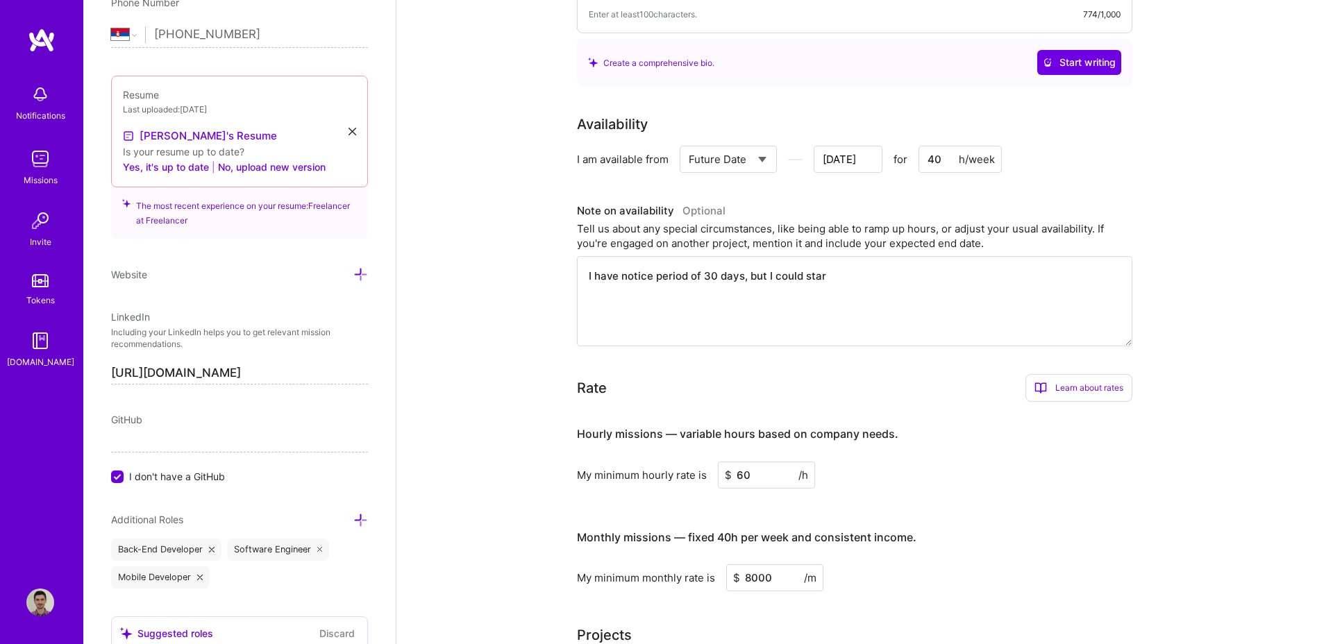
type textarea "I have notice period of 30 days, but I could start"
type input "[DATE]"
type textarea "I have notice period of 30 days, but I could start"
type input "[DATE]"
type textarea "I have notice period of 30 days, but I could start p"
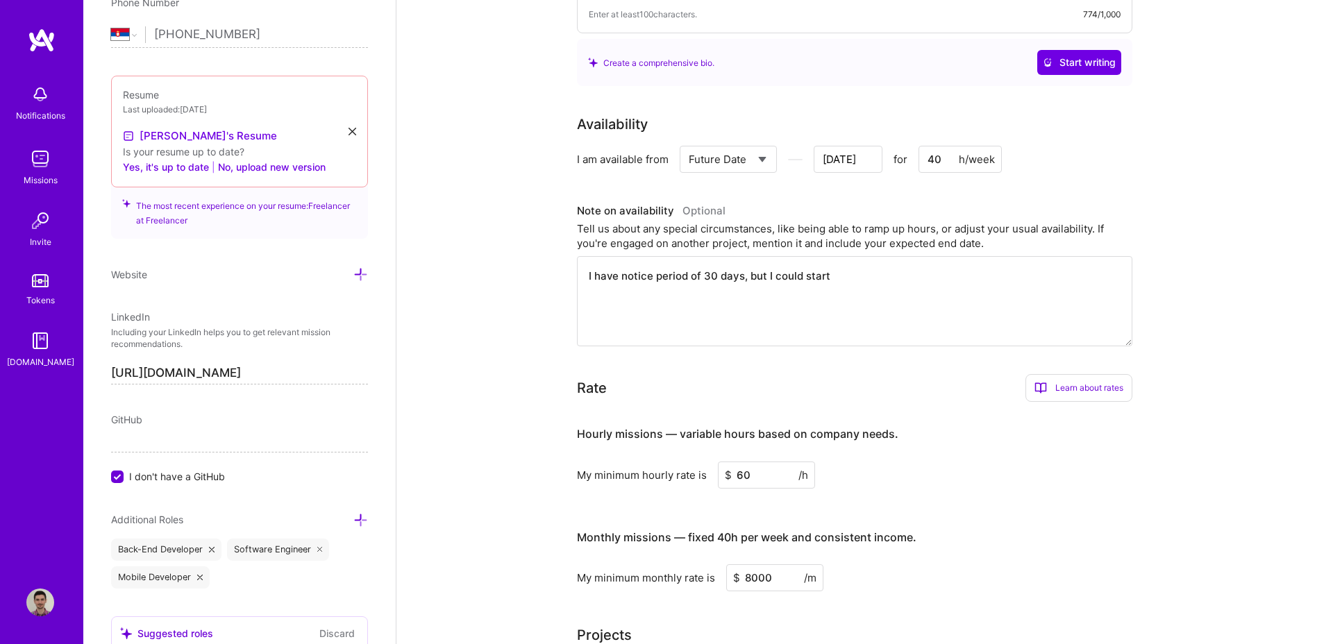
type input "[DATE]"
type textarea "I have notice period of 30 days, but I could start pa"
type input "[DATE]"
type textarea "I have notice period of 30 days, but I could start par"
type input "[DATE]"
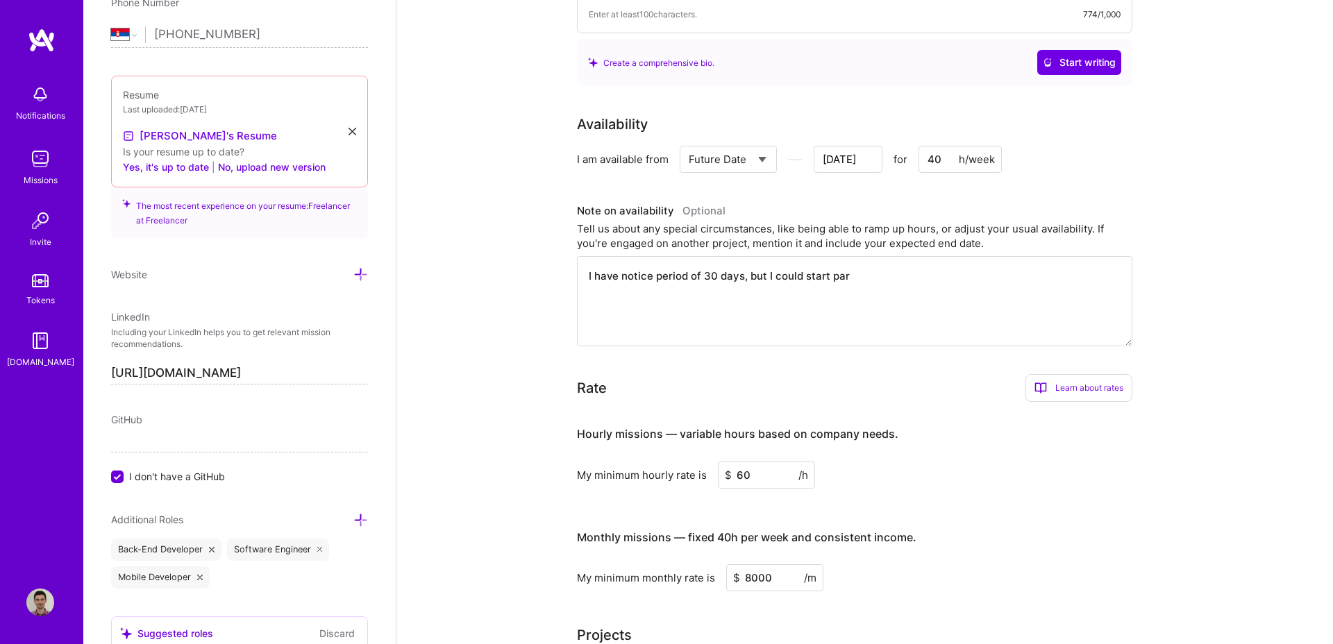
type textarea "I have notice period of 30 days, but I could start part"
type input "[DATE]"
type textarea "I have notice period of 30 days, but I could start part"
type input "[DATE]"
type textarea "I have notice period of 30 days, but I could start part t"
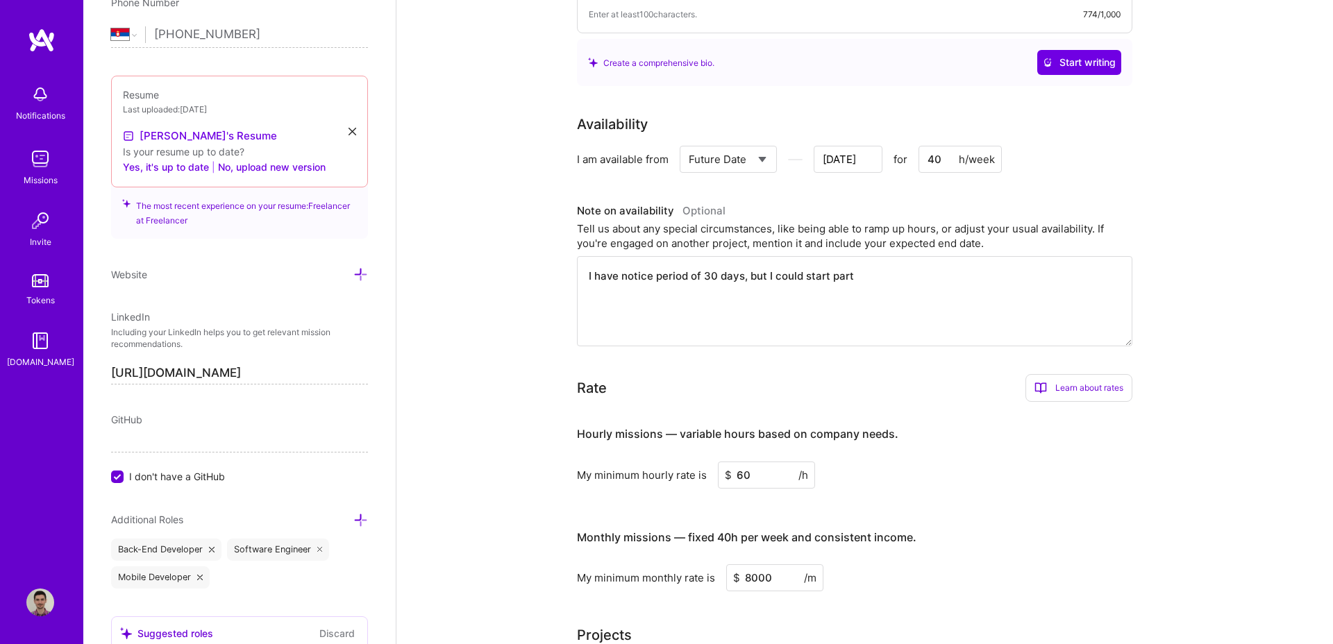
type input "[DATE]"
type textarea "I have notice period of 30 days, but I could start part ti"
type input "[DATE]"
type textarea "I have notice period of 30 days, but I could start part [PERSON_NAME]"
type input "[DATE]"
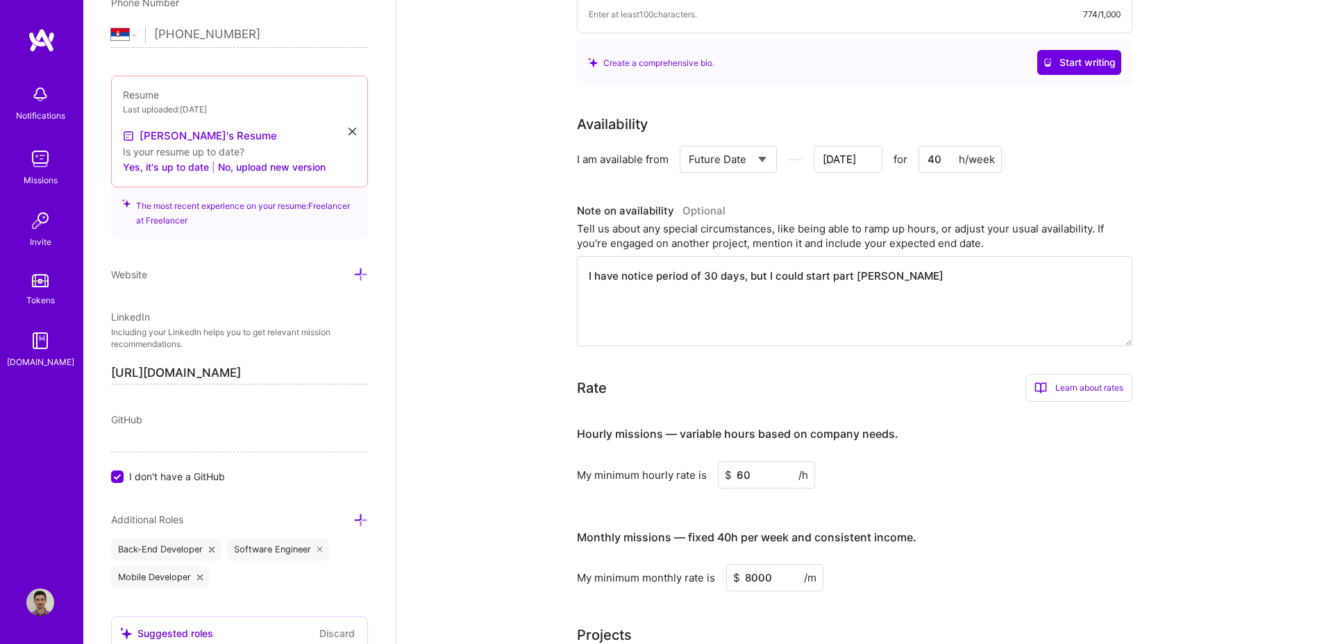
type textarea "I have notice period of 30 days, but I could start part time"
type input "[DATE]"
type textarea "I have notice period of 30 days, but I could start part time"
type input "[DATE]"
type textarea "I have notice period of 30 days, but I could start part time"
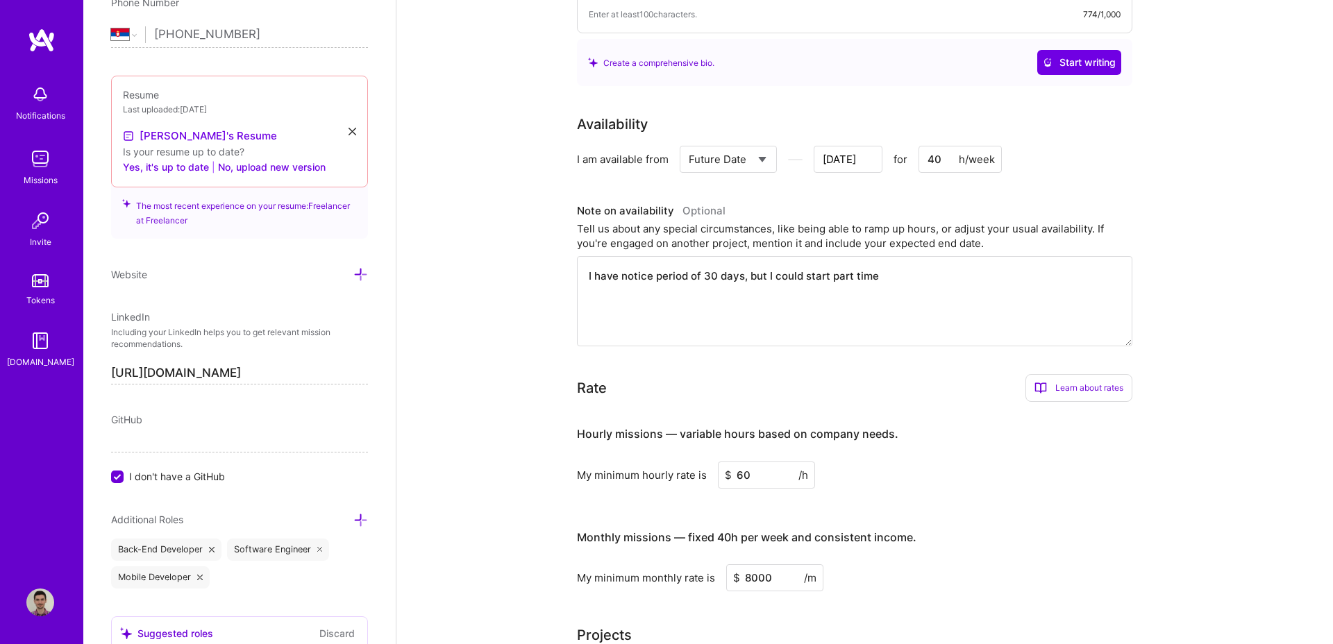
type input "[DATE]"
type textarea "I have notice period of 30 days, but I could start part time"
click at [857, 166] on input "[DATE]" at bounding box center [848, 159] width 69 height 27
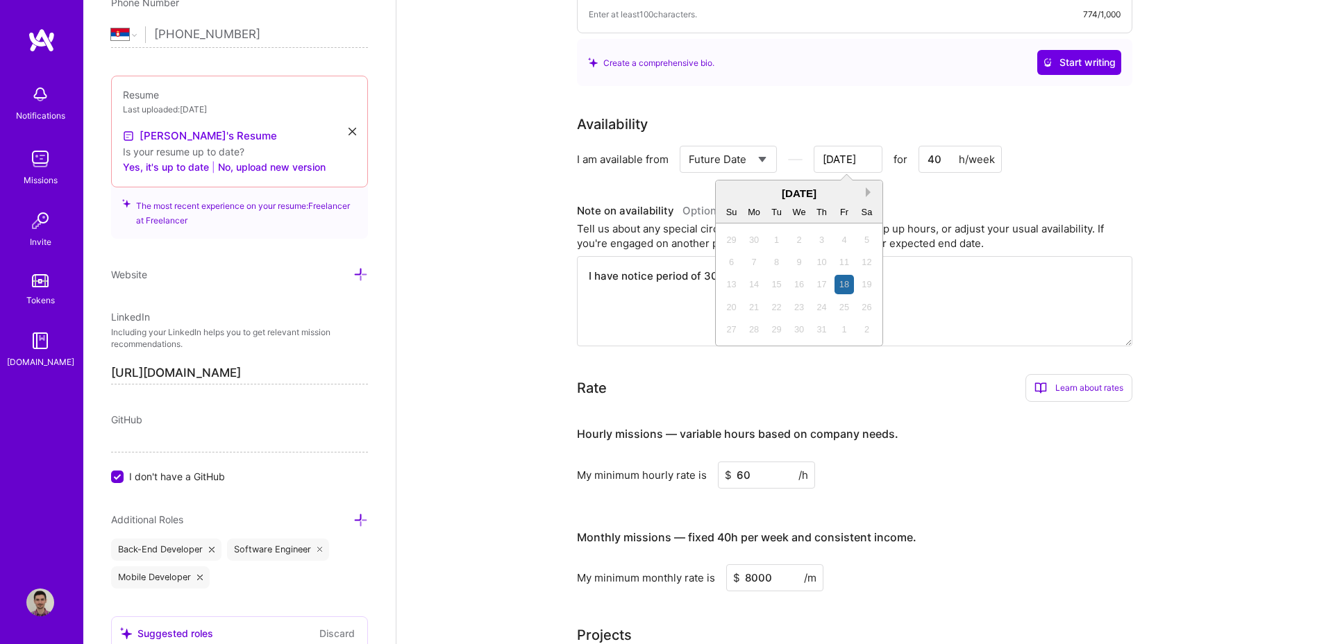
click at [869, 193] on button "Next Month" at bounding box center [871, 192] width 10 height 10
click at [749, 157] on select "Select... Right Now Future Date Not Available" at bounding box center [729, 159] width 80 height 35
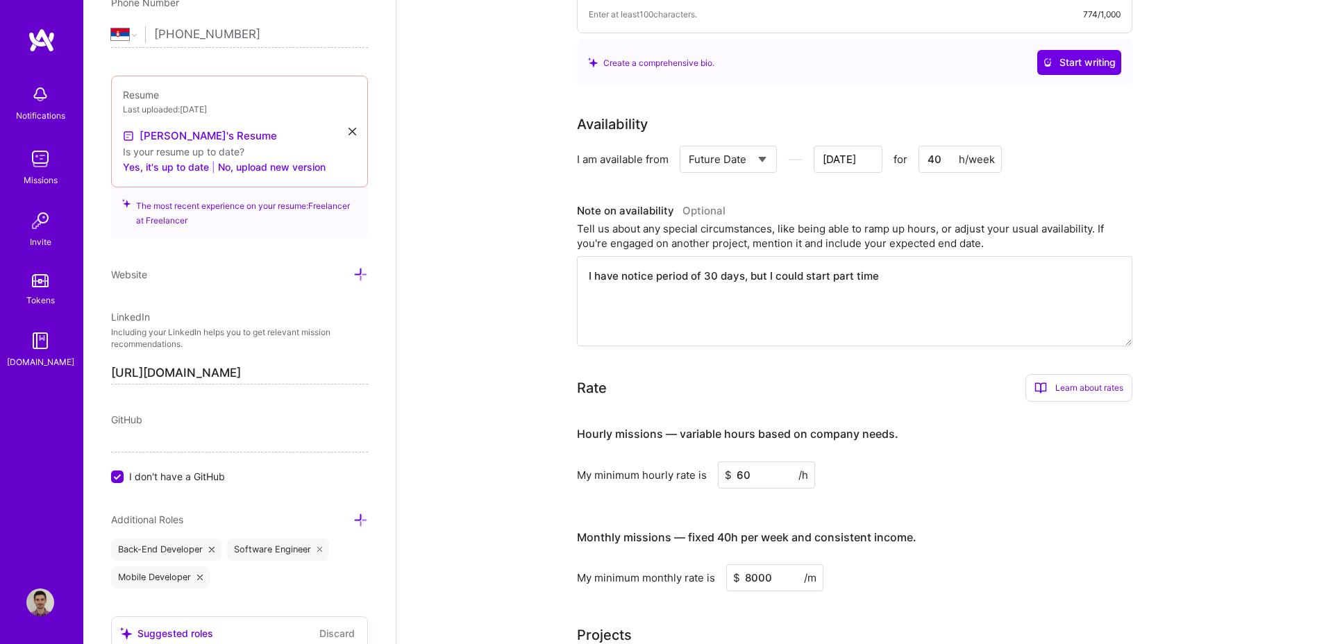
select select "Right Now"
click at [689, 142] on select "Select... Right Now Future Date Not Available" at bounding box center [729, 159] width 80 height 35
click at [853, 407] on div "Rate Learn about rates Hourly Rate What is hourly rate? This model involves pay…" at bounding box center [854, 482] width 555 height 217
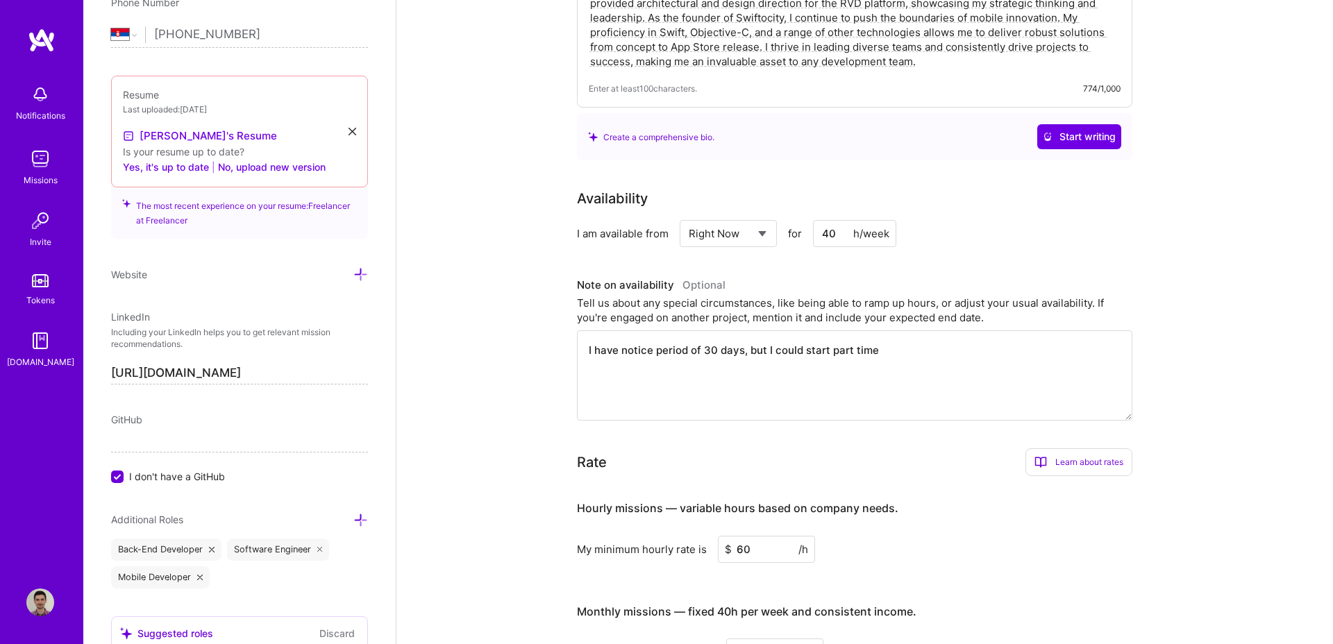
scroll to position [203, 0]
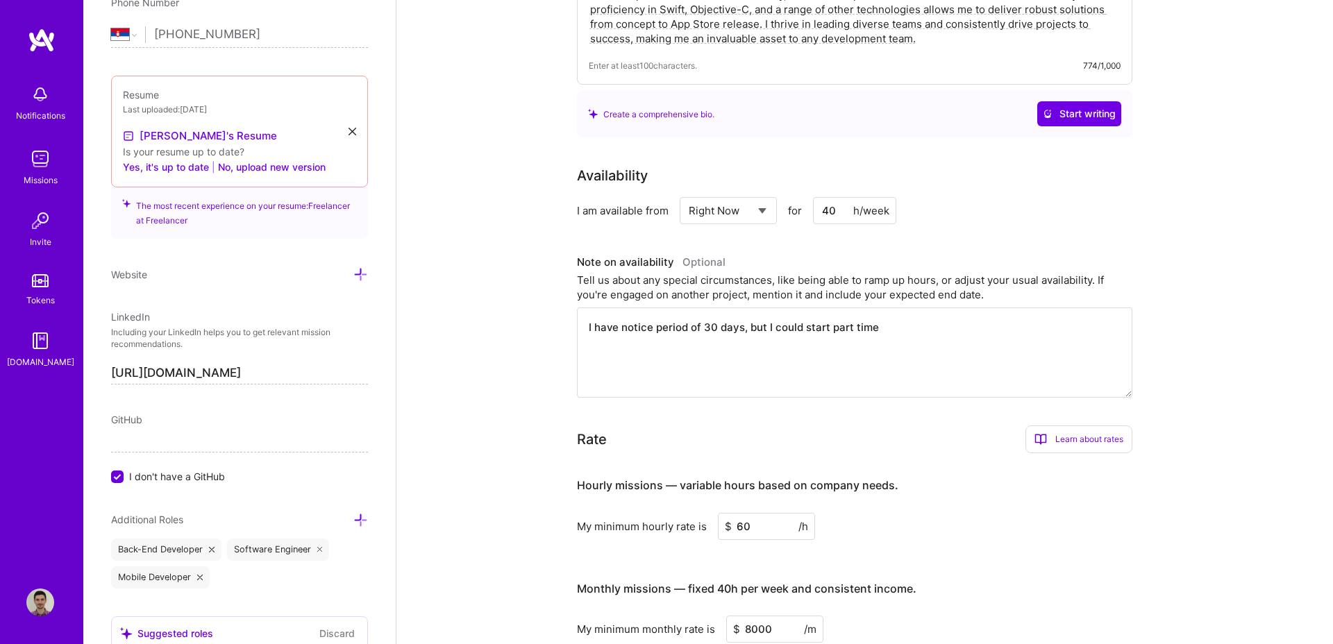
click at [741, 528] on input "60" at bounding box center [766, 526] width 97 height 27
type input "55"
click at [972, 598] on h3 "Monthly missions — fixed 40h per week and consistent income." at bounding box center [854, 589] width 555 height 43
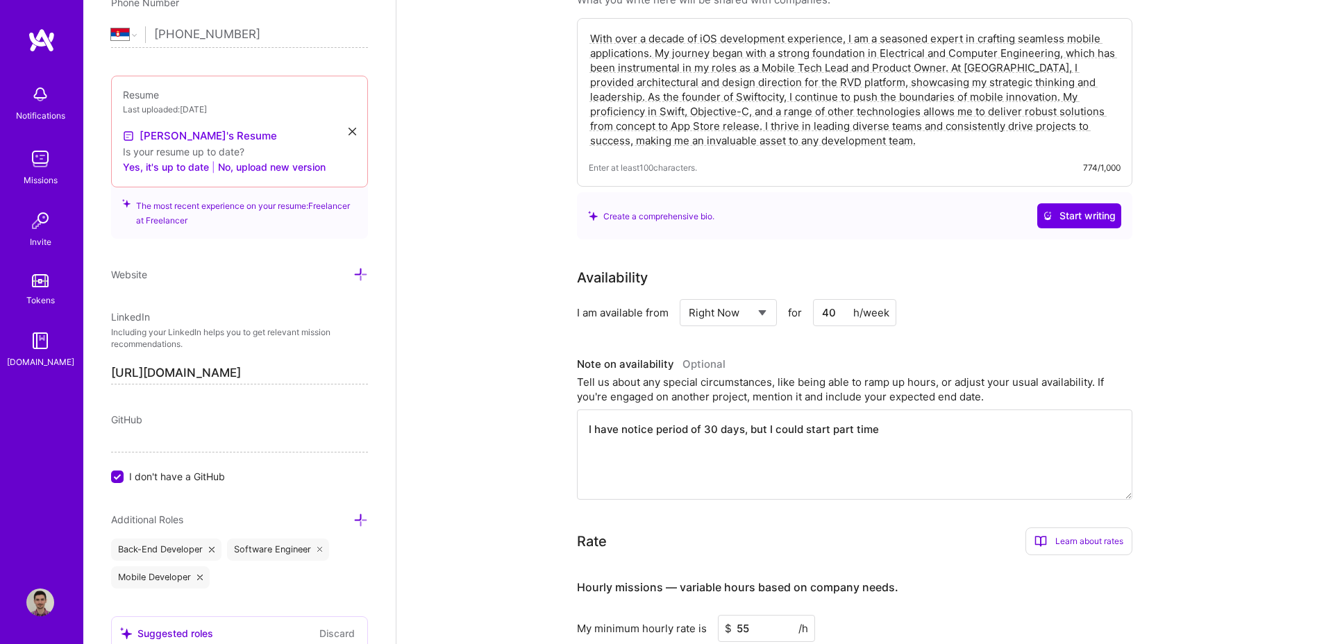
scroll to position [0, 0]
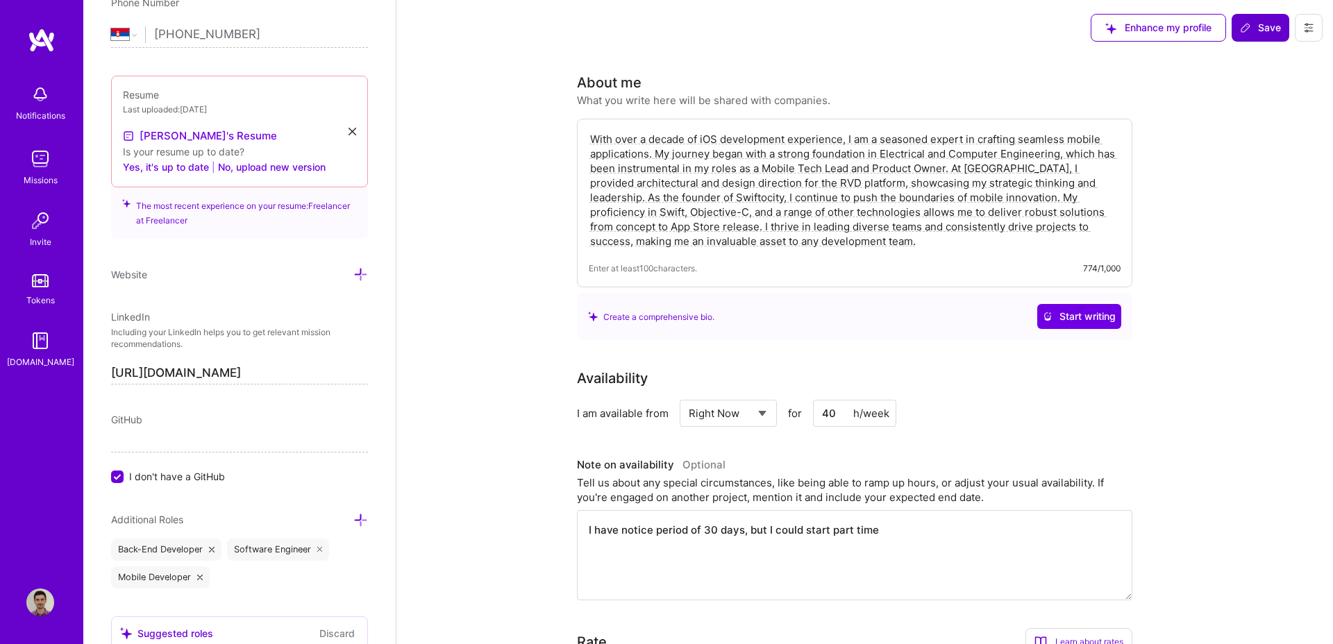
click at [1259, 24] on span "Save" at bounding box center [1260, 28] width 41 height 14
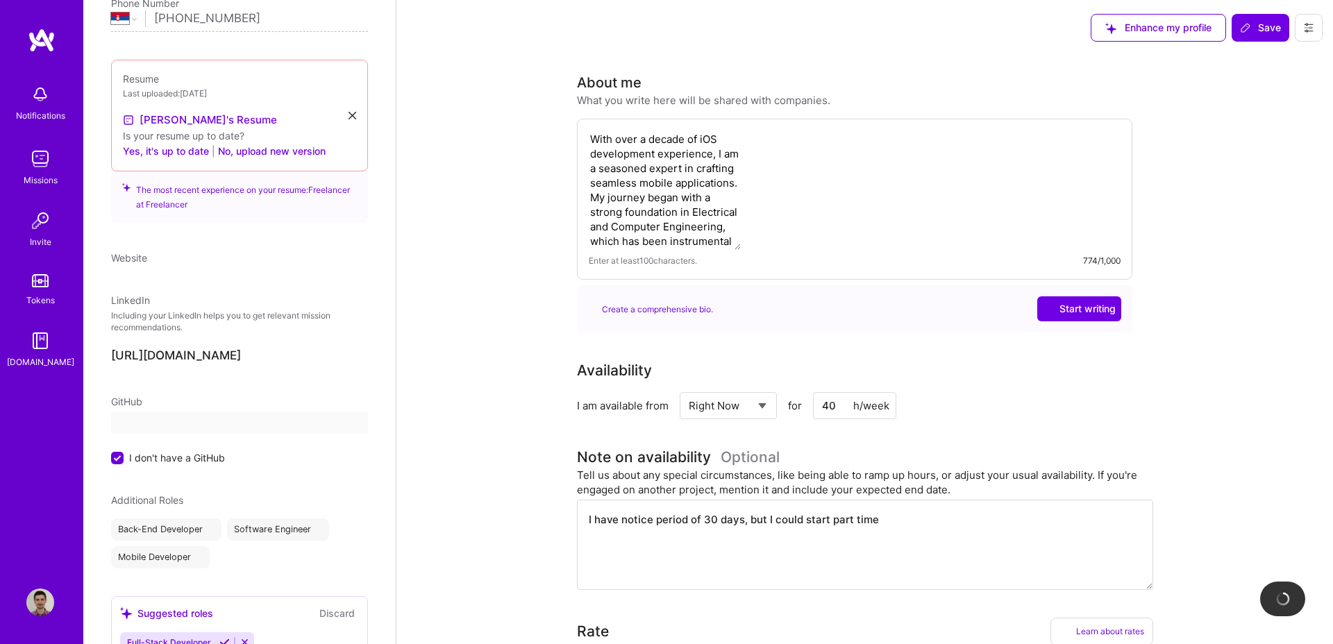
scroll to position [484, 0]
